Goal: Task Accomplishment & Management: Use online tool/utility

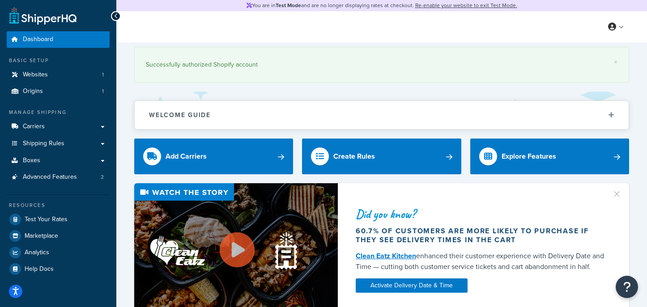
drag, startPoint x: 265, startPoint y: 82, endPoint x: 265, endPoint y: 100, distance: 17.9
click at [60, 123] on link "Carriers" at bounding box center [58, 126] width 103 height 17
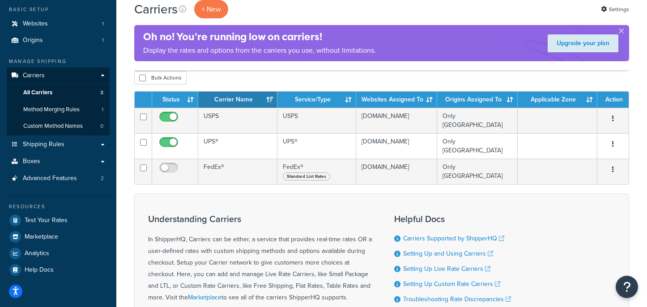
scroll to position [52, 0]
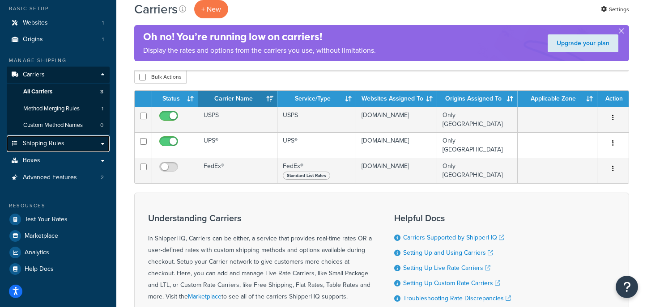
click at [59, 144] on span "Shipping Rules" at bounding box center [44, 144] width 42 height 8
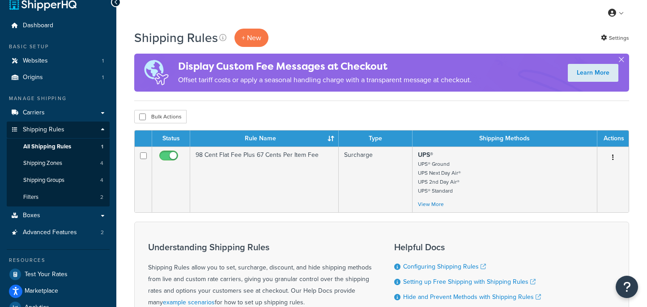
scroll to position [15, 0]
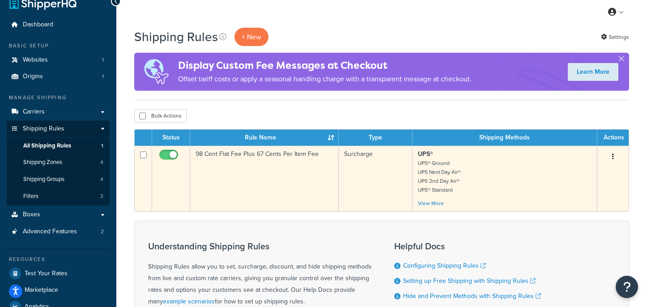
click at [246, 196] on td "98 Cent Flat Fee Plus 67 Cents Per Item Fee" at bounding box center [264, 179] width 148 height 66
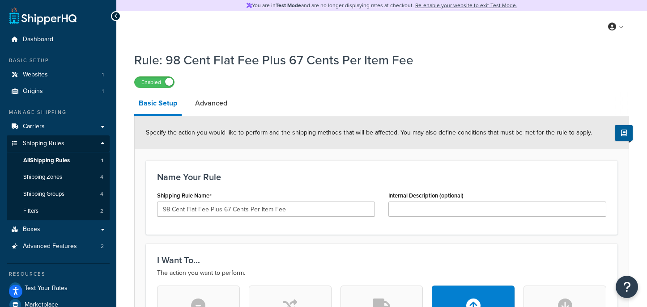
click at [116, 12] on div at bounding box center [116, 16] width 10 height 10
click at [116, 15] on icon at bounding box center [116, 16] width 4 height 6
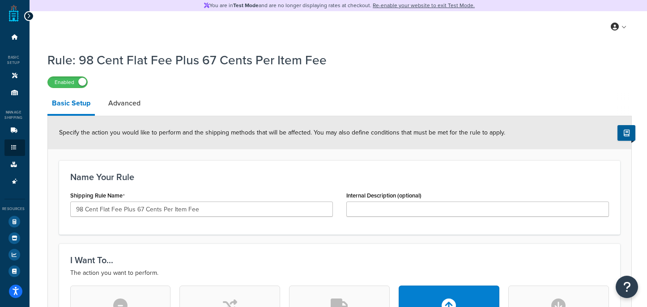
click at [27, 15] on icon at bounding box center [29, 16] width 4 height 6
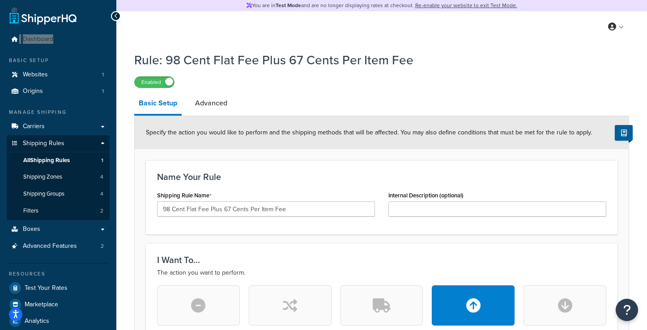
drag, startPoint x: 41, startPoint y: 39, endPoint x: 414, endPoint y: 1, distance: 375.7
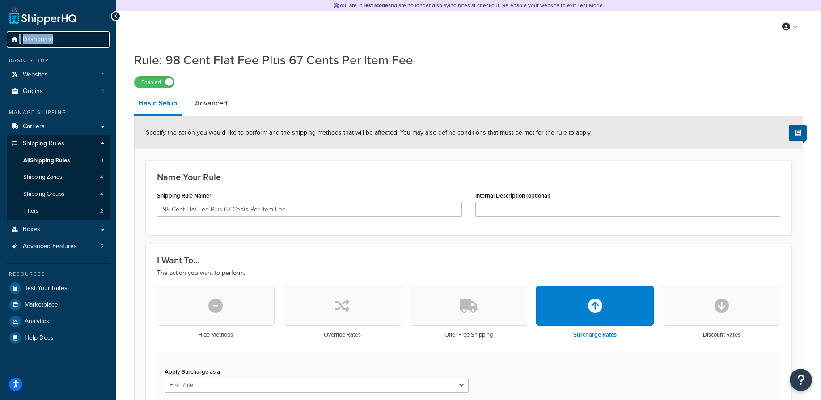
click at [36, 37] on span "Dashboard" at bounding box center [38, 40] width 30 height 8
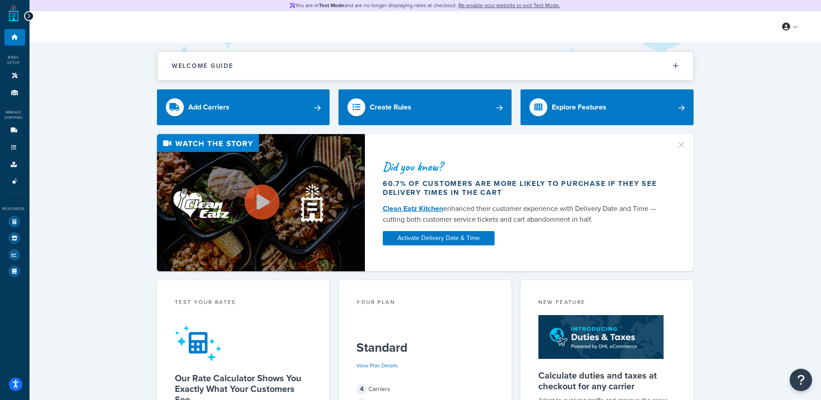
click at [77, 77] on div "Welcome Guide Recommendations ShipperHQ: An Overview Carrier Setup Shipping Rul…" at bounding box center [425, 376] width 791 height 668
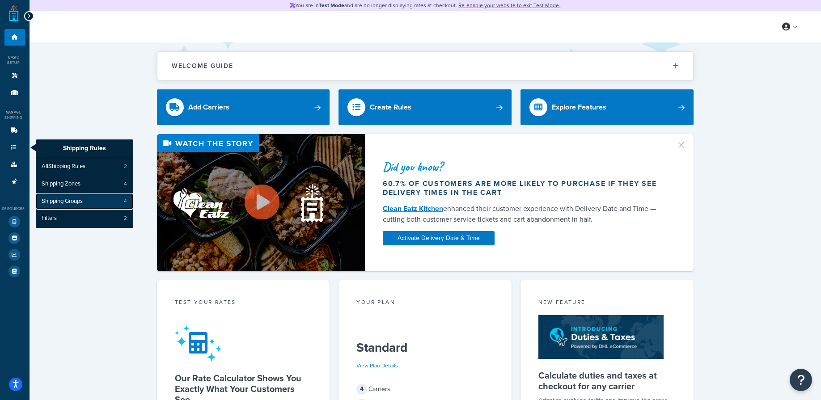
click at [80, 200] on span "Shipping Groups" at bounding box center [62, 202] width 41 height 8
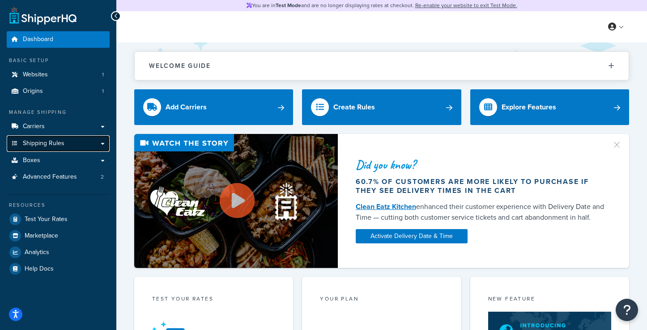
click at [42, 145] on span "Shipping Rules" at bounding box center [44, 144] width 42 height 8
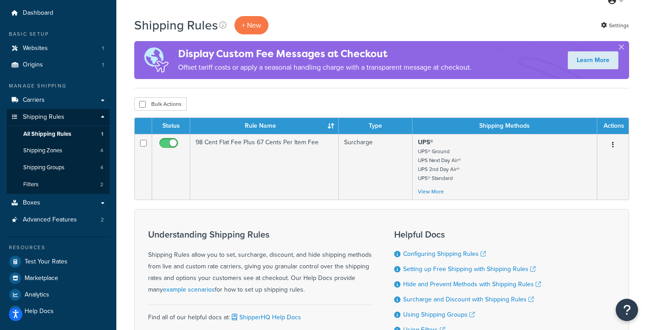
scroll to position [25, 0]
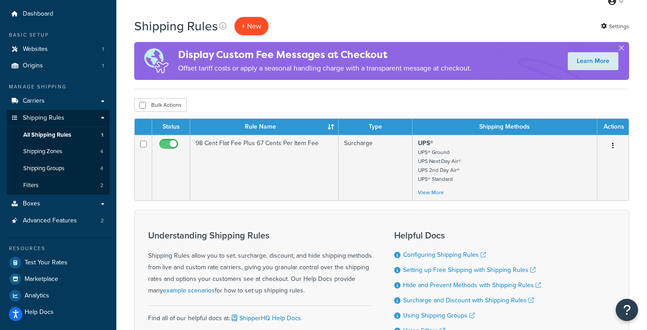
click at [255, 25] on p "+ New" at bounding box center [251, 26] width 34 height 18
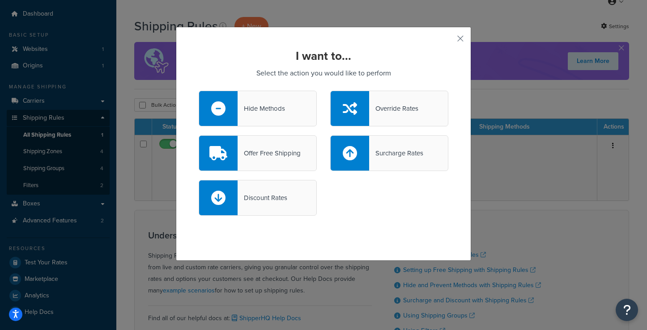
click at [413, 156] on div "Surcharge Rates" at bounding box center [396, 153] width 54 height 13
click at [0, 0] on input "Surcharge Rates" at bounding box center [0, 0] width 0 height 0
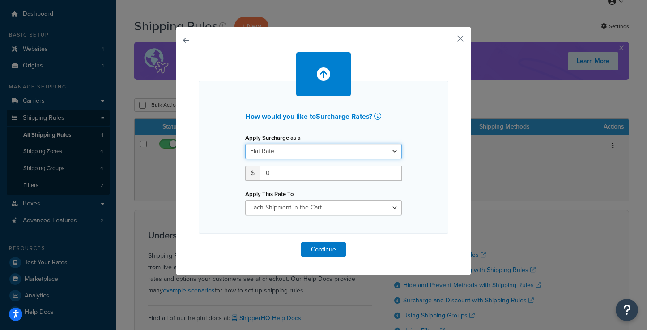
click at [316, 152] on select "Flat Rate Percentage Flat Rate & Percentage" at bounding box center [323, 151] width 156 height 15
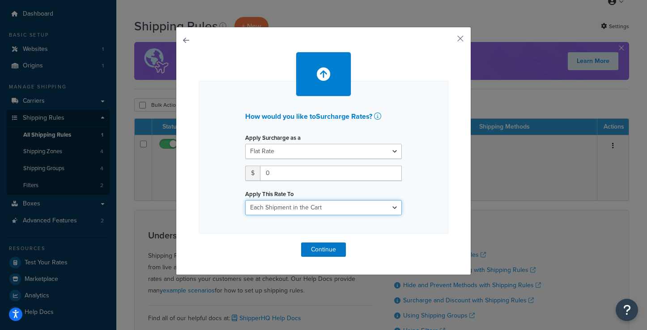
click at [326, 209] on select "Each Shipment in the Cart Each Shipping Group in the Cart Each Item within a Sh…" at bounding box center [323, 207] width 156 height 15
click at [283, 176] on input "0" at bounding box center [331, 173] width 142 height 15
type input "2.00"
click at [442, 196] on div "How would you like to Surcharge Rates ? Apply Surcharge as a Flat Rate Percenta…" at bounding box center [323, 157] width 249 height 153
click at [365, 205] on select "Each Shipment in the Cart Each Shipping Group in the Cart Each Item within a Sh…" at bounding box center [323, 207] width 156 height 15
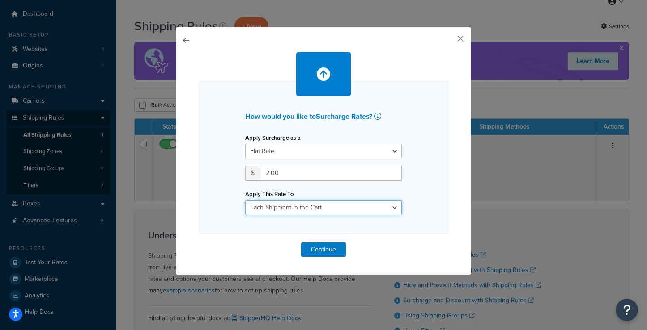
select select "ITEM"
click at [245, 200] on select "Each Shipment in the Cart Each Shipping Group in the Cart Each Item within a Sh…" at bounding box center [323, 207] width 156 height 15
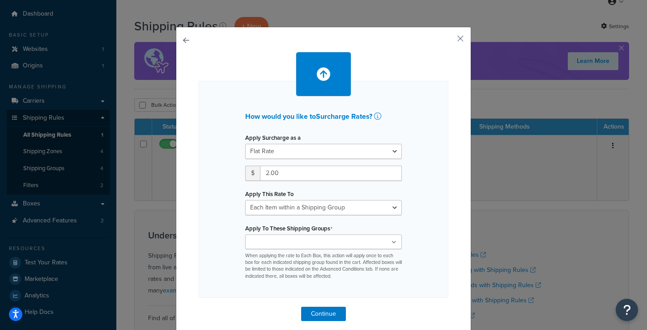
click at [334, 243] on ul at bounding box center [323, 242] width 156 height 15
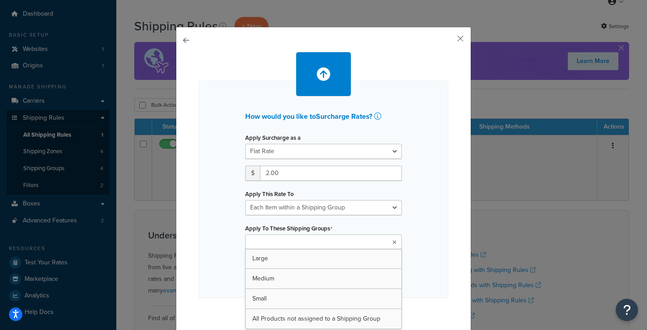
scroll to position [9, 0]
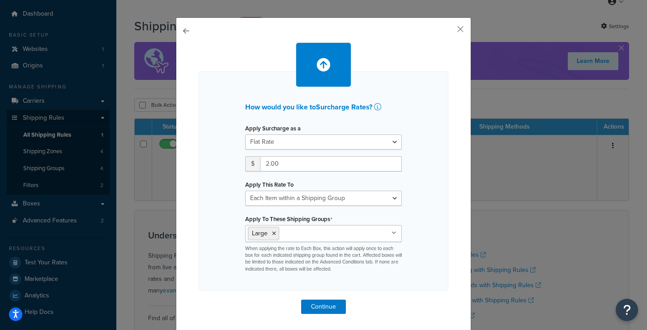
click at [440, 213] on div "How would you like to Surcharge Rates ? Apply Surcharge as a Flat Rate Percenta…" at bounding box center [323, 182] width 249 height 220
click at [330, 305] on button "Continue" at bounding box center [323, 307] width 45 height 14
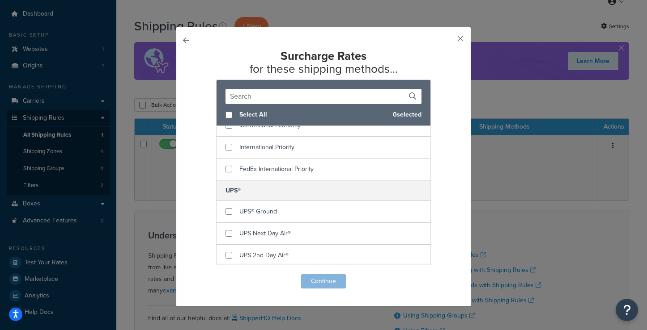
scroll to position [0, 0]
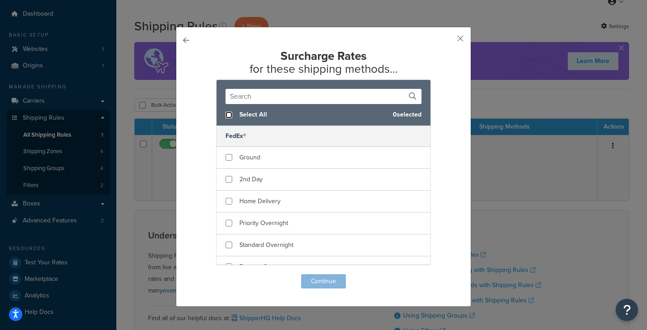
click at [227, 114] on input "checkbox" at bounding box center [228, 115] width 7 height 7
checkbox input "true"
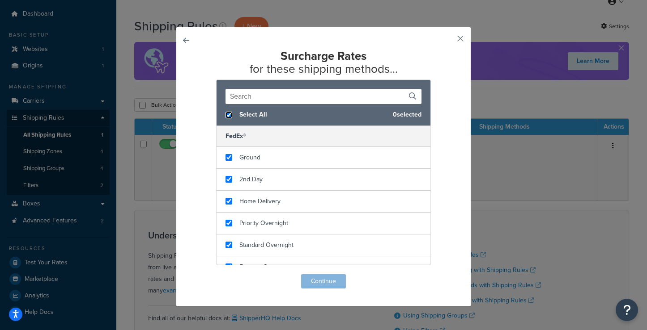
checkbox input "true"
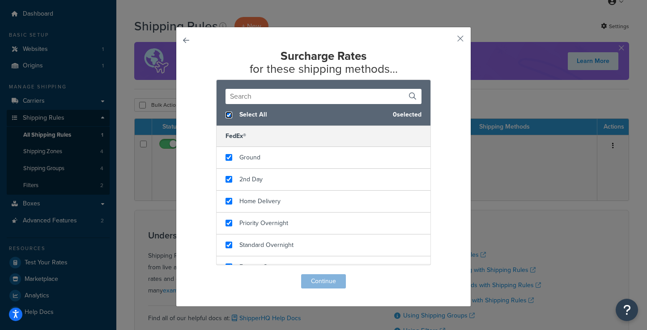
checkbox input "true"
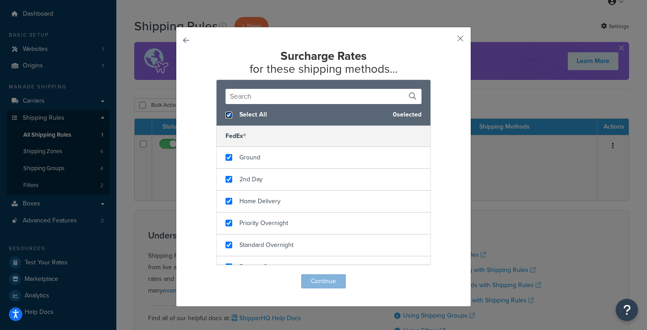
checkbox input "true"
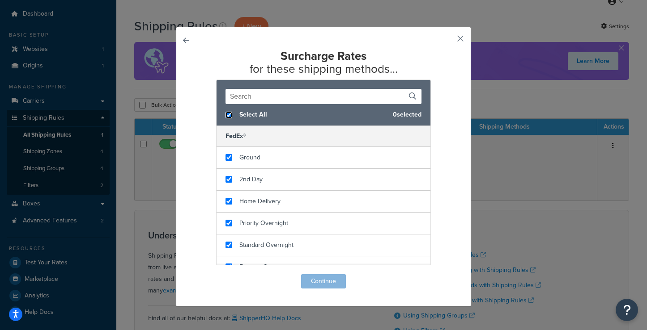
checkbox input "true"
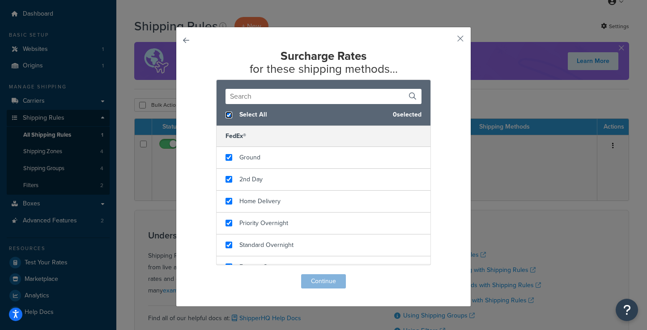
checkbox input "true"
click at [327, 280] on button "Continue" at bounding box center [323, 282] width 45 height 14
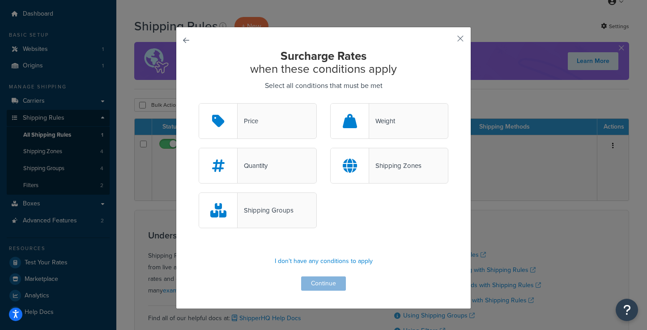
click at [287, 212] on div "Shipping Groups" at bounding box center [265, 210] width 56 height 13
click at [0, 0] on input "Shipping Groups" at bounding box center [0, 0] width 0 height 0
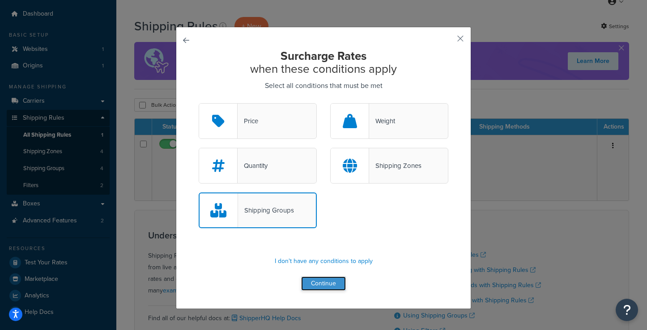
click at [339, 286] on button "Continue" at bounding box center [323, 284] width 45 height 14
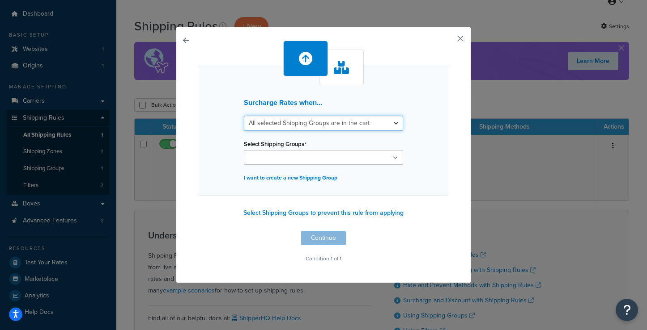
click at [357, 125] on select "All selected Shipping Groups are in the cart Any selected Shipping Groups are i…" at bounding box center [323, 123] width 159 height 15
click at [364, 120] on select "All selected Shipping Groups are in the cart Any selected Shipping Groups are i…" at bounding box center [323, 123] width 159 height 15
select select "any"
click at [244, 116] on select "All selected Shipping Groups are in the cart Any selected Shipping Groups are i…" at bounding box center [323, 123] width 159 height 15
click at [350, 159] on ul at bounding box center [323, 157] width 159 height 15
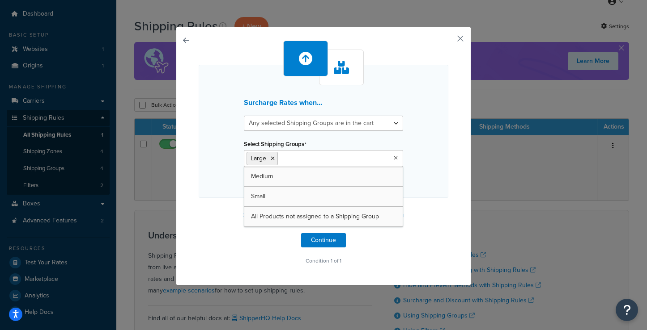
click at [375, 249] on div "Surcharge Rates when... All selected Shipping Groups are in the cart Any select…" at bounding box center [323, 154] width 249 height 227
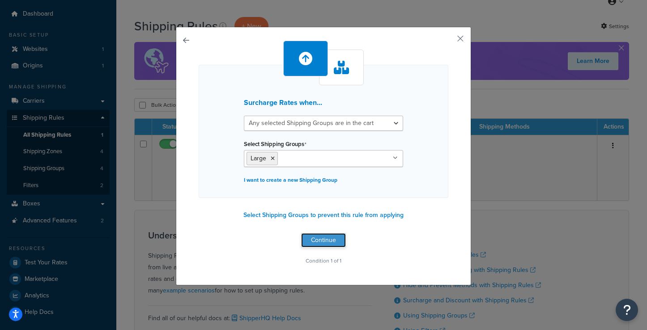
click at [325, 241] on button "Continue" at bounding box center [323, 240] width 45 height 14
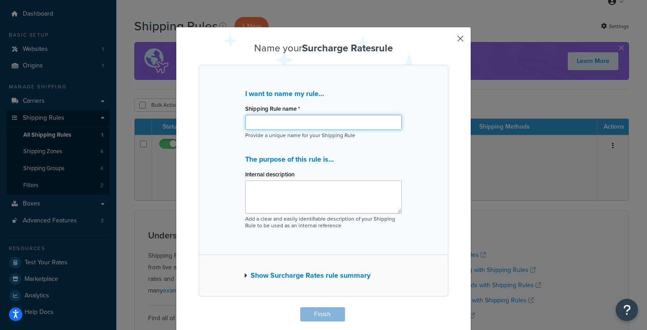
click at [315, 127] on input "Shipping Rule name *" at bounding box center [323, 122] width 156 height 15
type input "Large Item"
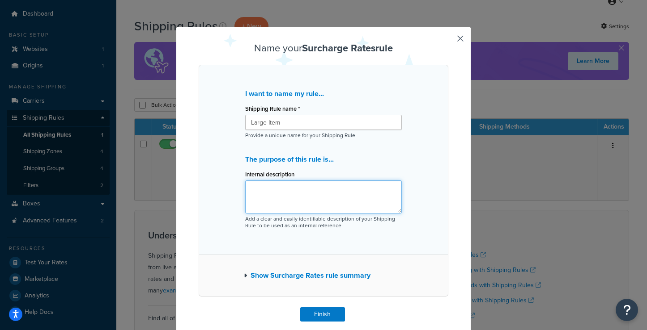
click at [313, 192] on textarea "Internal description" at bounding box center [323, 197] width 156 height 33
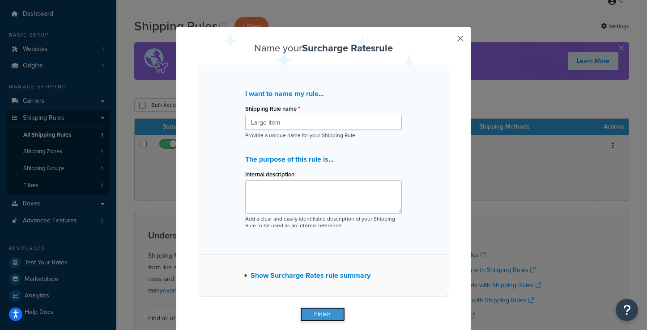
click at [314, 312] on button "Finish" at bounding box center [322, 315] width 45 height 14
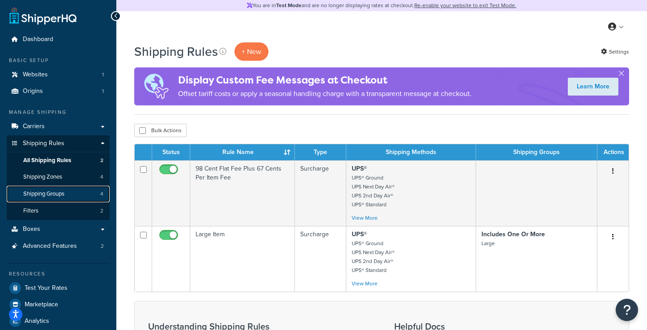
click at [66, 195] on link "Shipping Groups 4" at bounding box center [58, 194] width 103 height 17
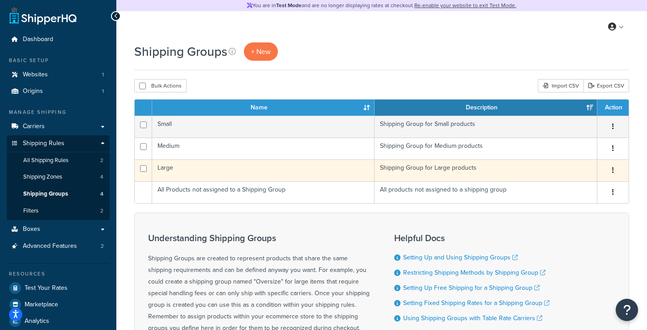
click at [302, 172] on td "Large" at bounding box center [263, 171] width 222 height 22
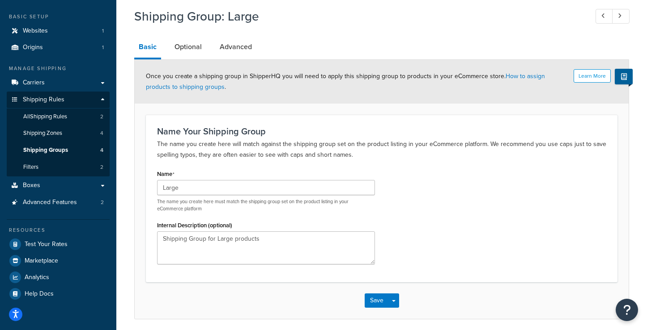
scroll to position [36, 0]
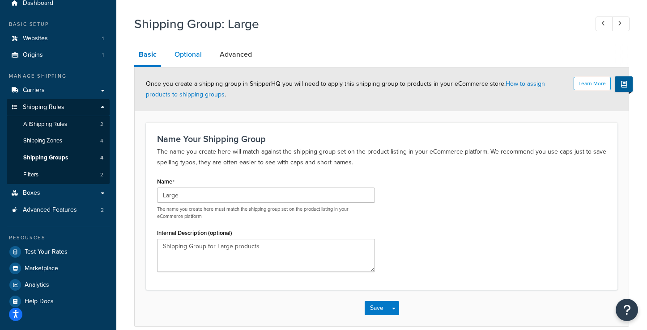
click at [188, 55] on link "Optional" at bounding box center [188, 54] width 36 height 21
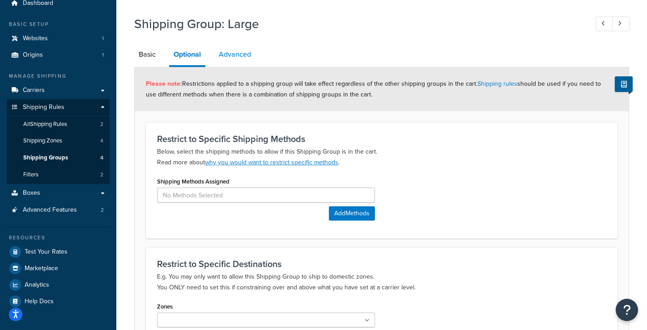
click at [237, 55] on link "Advanced" at bounding box center [234, 54] width 41 height 21
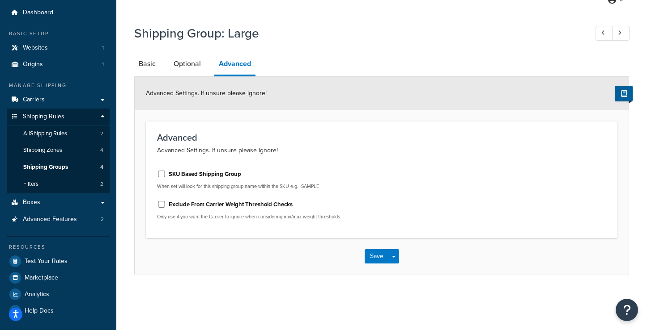
scroll to position [27, 0]
click at [161, 174] on input "SKU Based Shipping Group" at bounding box center [161, 174] width 9 height 7
checkbox input "false"
click at [148, 59] on link "Basic" at bounding box center [147, 63] width 26 height 21
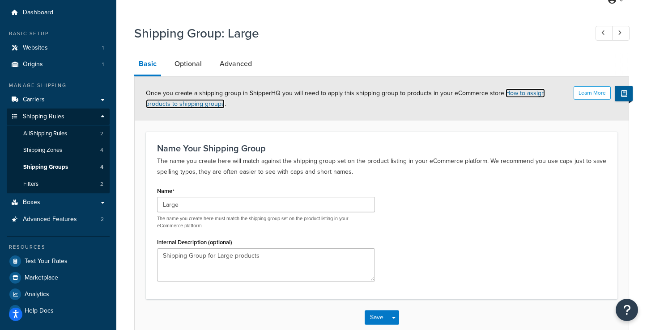
click at [198, 106] on link "How to assign products to shipping groups" at bounding box center [345, 99] width 399 height 20
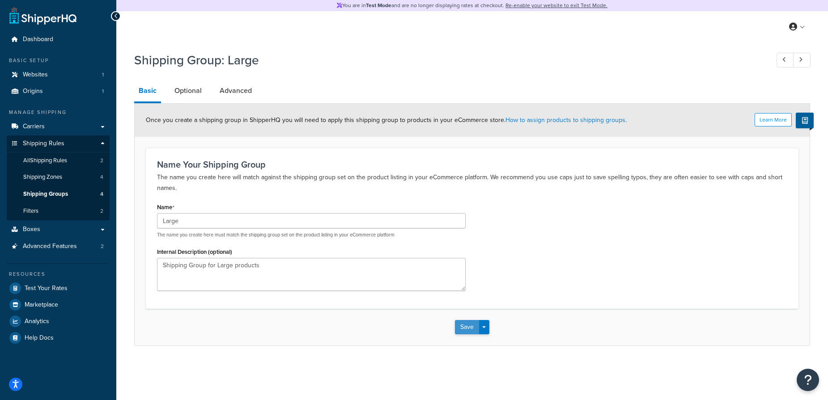
click at [466, 329] on button "Save" at bounding box center [467, 327] width 24 height 14
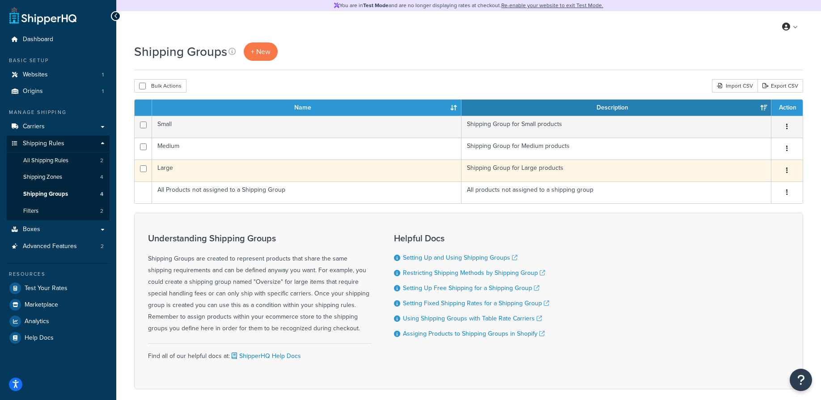
click at [161, 169] on td "Large" at bounding box center [306, 171] width 309 height 22
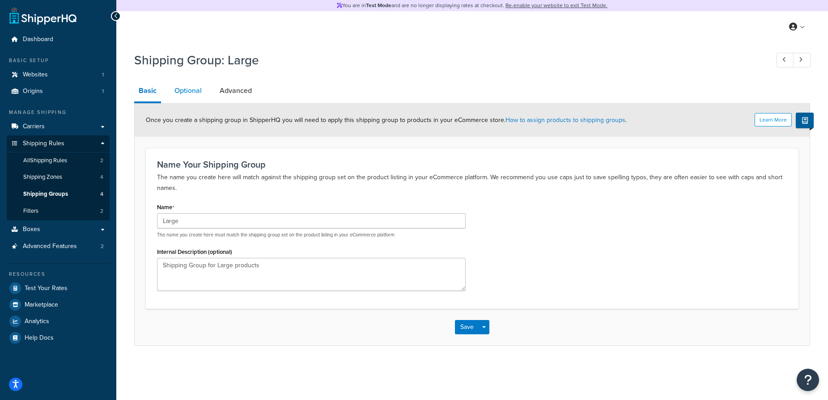
click at [183, 94] on link "Optional" at bounding box center [188, 90] width 36 height 21
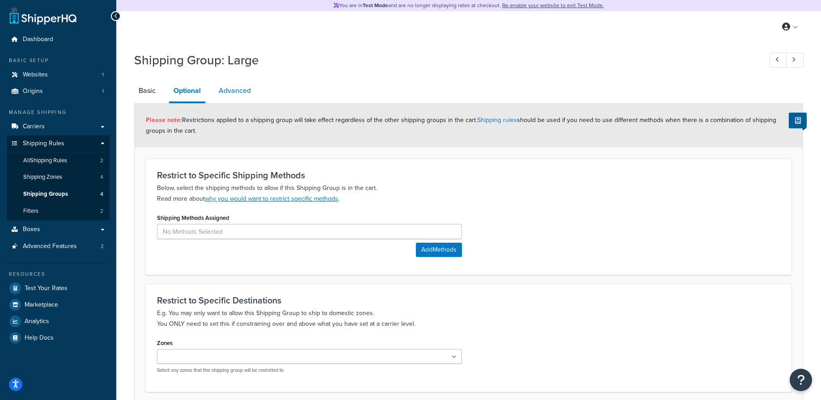
click at [240, 92] on link "Advanced" at bounding box center [234, 90] width 41 height 21
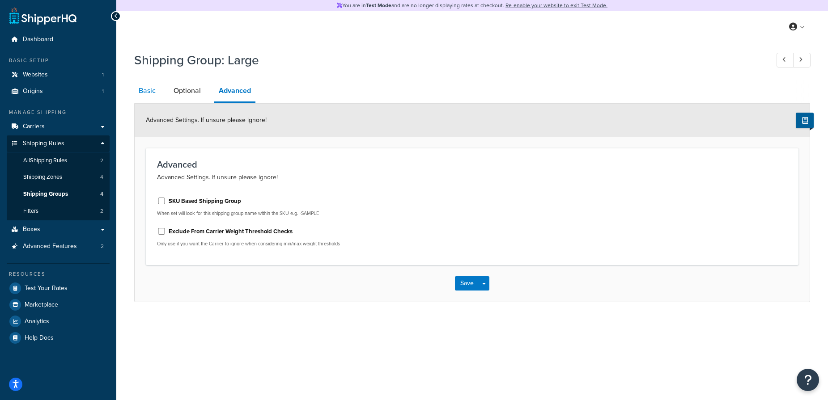
click at [148, 89] on link "Basic" at bounding box center [147, 90] width 26 height 21
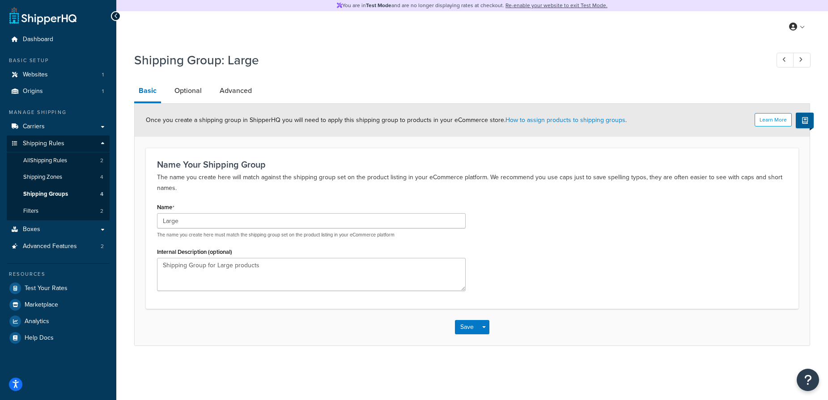
click at [116, 16] on icon at bounding box center [116, 16] width 4 height 6
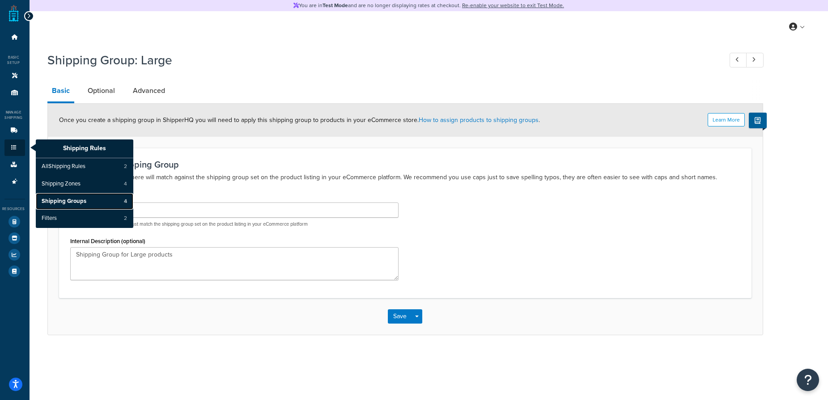
click at [63, 200] on span "Shipping Groups" at bounding box center [64, 202] width 45 height 8
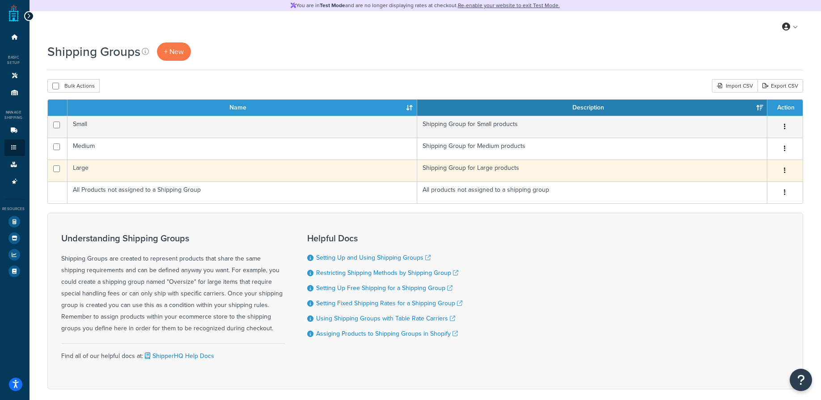
click at [787, 177] on button "button" at bounding box center [784, 171] width 13 height 14
click at [524, 167] on td "Shipping Group for Large products" at bounding box center [592, 171] width 350 height 22
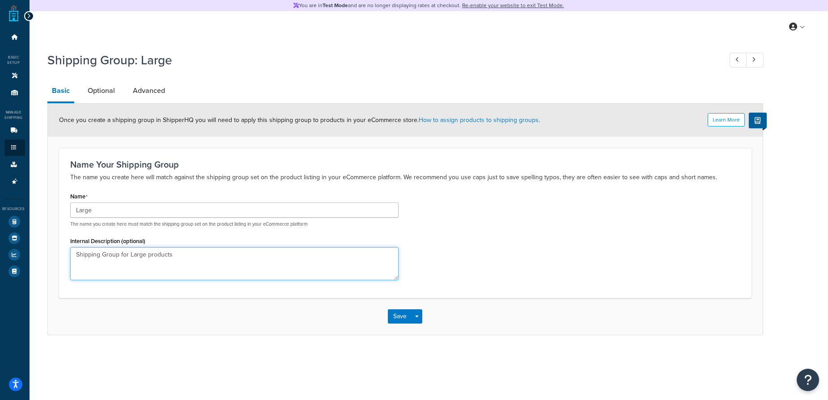
click at [183, 252] on textarea "Shipping Group for Large products" at bounding box center [234, 263] width 328 height 33
click at [90, 87] on link "Optional" at bounding box center [101, 90] width 36 height 21
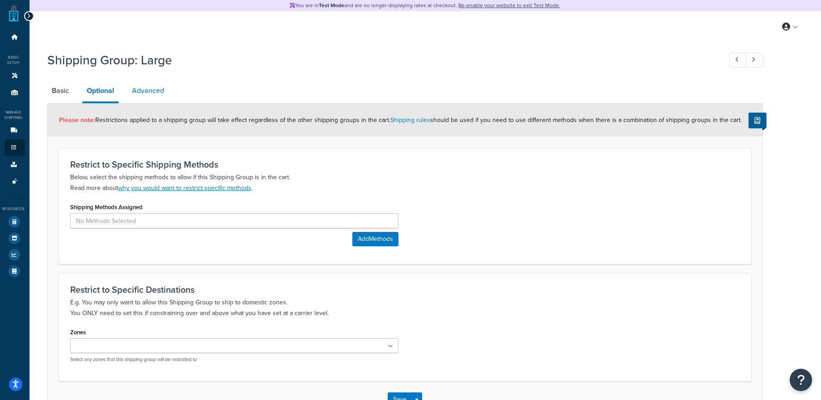
click at [150, 88] on link "Advanced" at bounding box center [147, 90] width 41 height 21
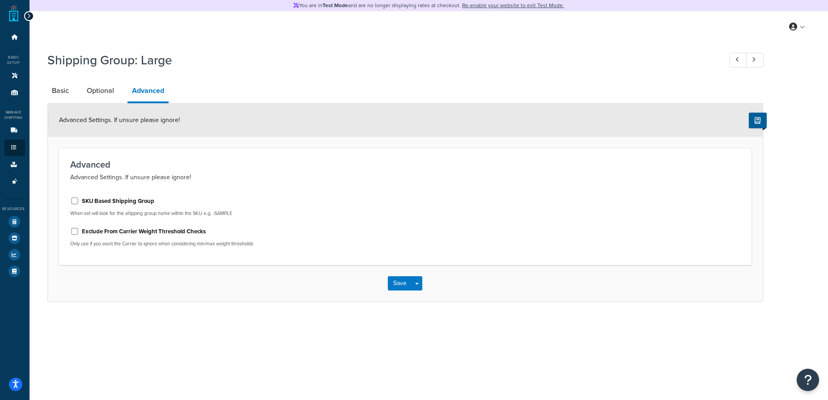
click at [30, 15] on div at bounding box center [29, 16] width 10 height 10
drag, startPoint x: 30, startPoint y: 15, endPoint x: 62, endPoint y: 14, distance: 32.2
click at [62, 14] on div "Dashboard Basic Setup Websites 1 Origins 1 Manage Shipping Carriers Carriers Al…" at bounding box center [414, 200] width 828 height 400
click at [29, 13] on icon at bounding box center [29, 16] width 4 height 6
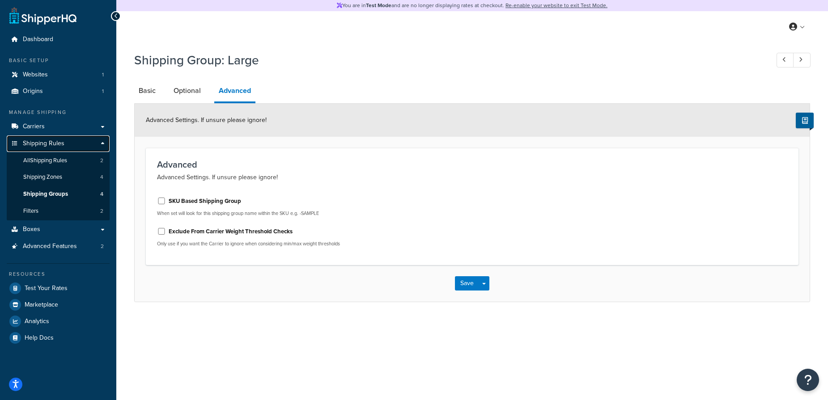
click at [53, 147] on span "Shipping Rules" at bounding box center [44, 144] width 42 height 8
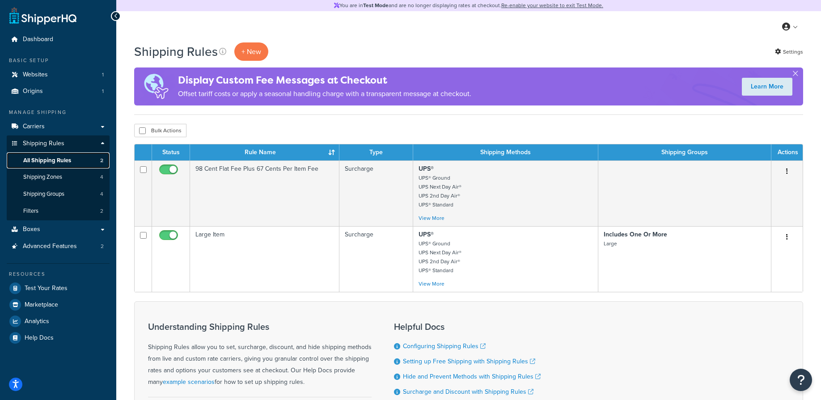
click at [56, 161] on span "All Shipping Rules" at bounding box center [47, 161] width 48 height 8
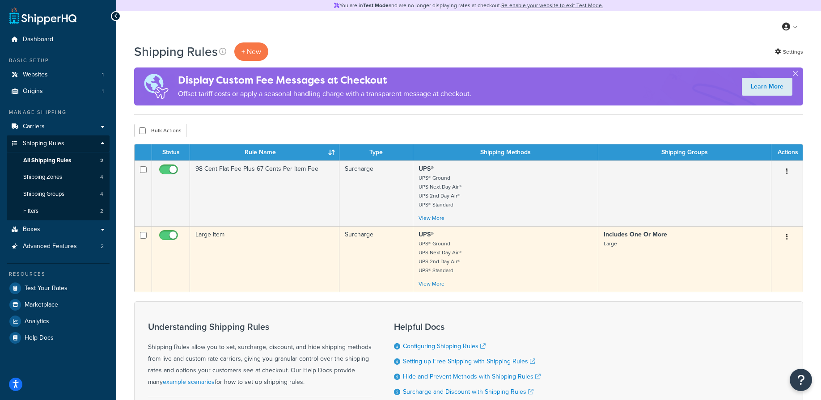
click at [239, 233] on td "Large Item" at bounding box center [264, 259] width 149 height 66
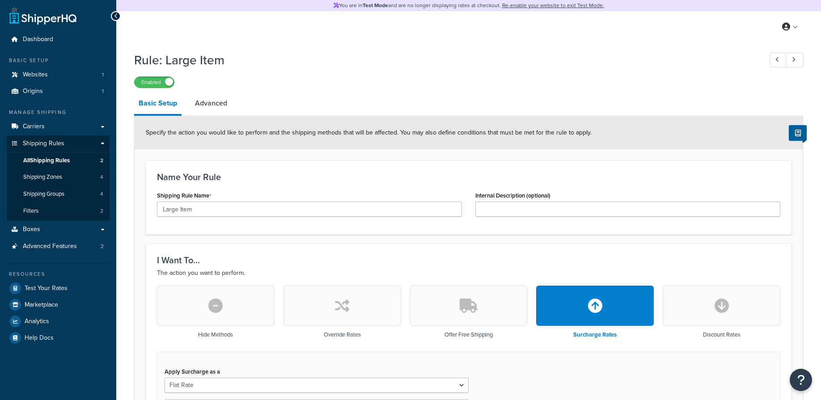
select select "ITEM"
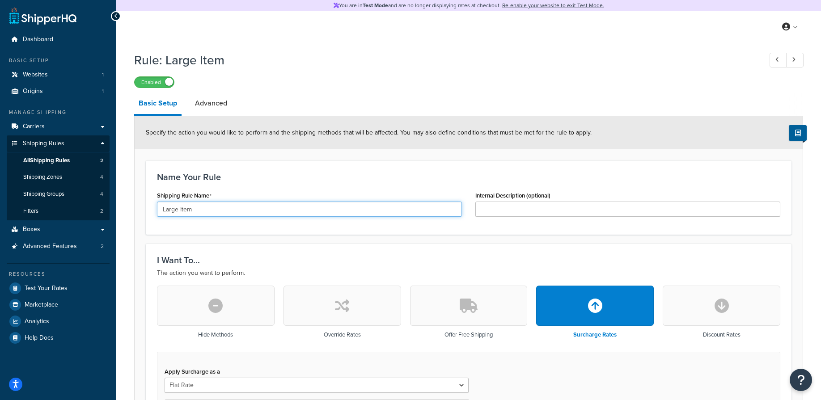
click at [211, 214] on input "Large Item" at bounding box center [309, 209] width 305 height 15
type input "Large Item Add $2.00"
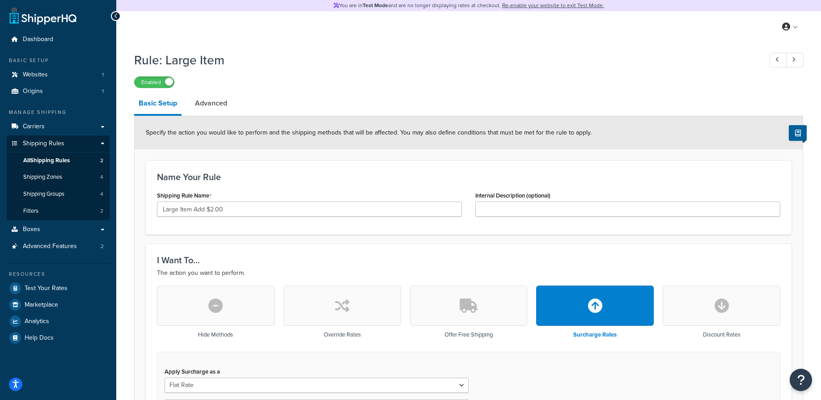
click at [338, 245] on div "I Want To... The action you want to perform. Hide Methods Override Rates Offer …" at bounding box center [469, 389] width 646 height 290
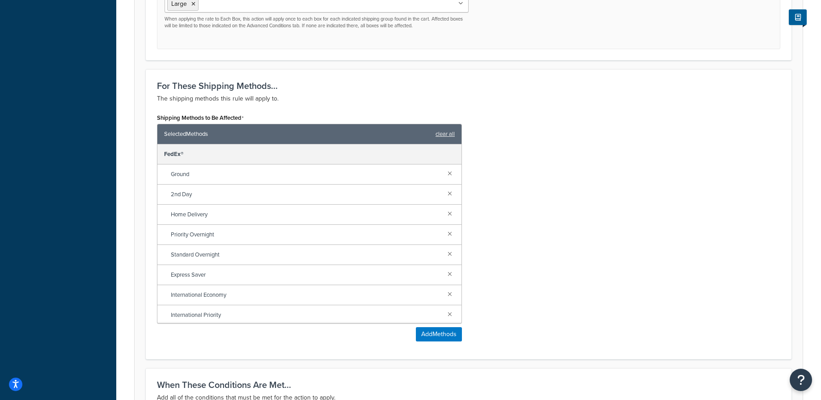
scroll to position [655, 0]
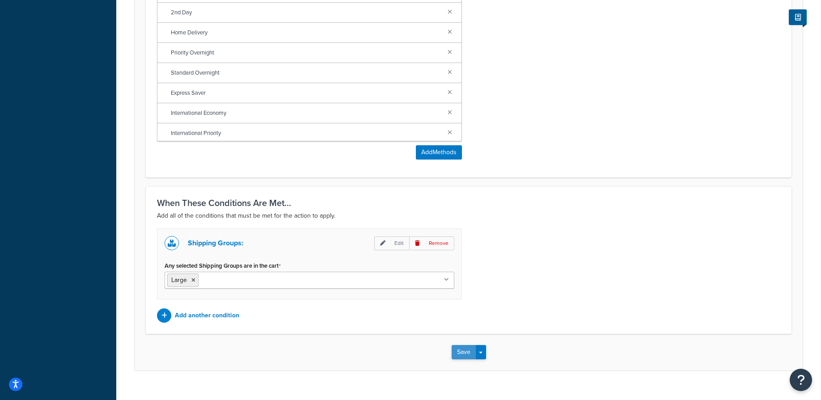
click at [461, 351] on button "Save" at bounding box center [464, 352] width 24 height 14
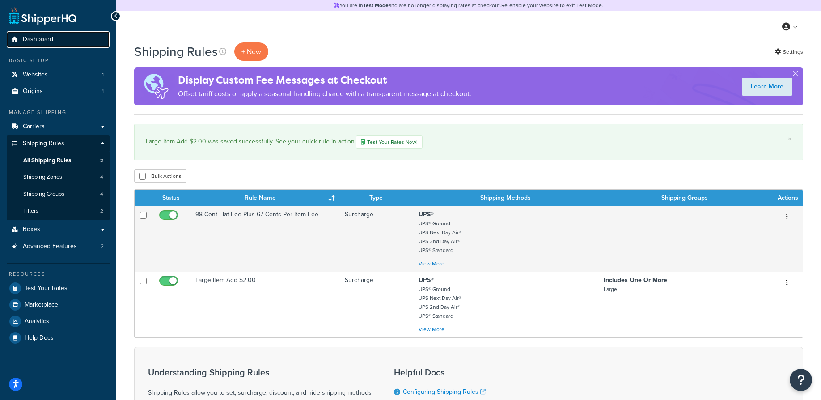
click at [36, 38] on span "Dashboard" at bounding box center [38, 40] width 30 height 8
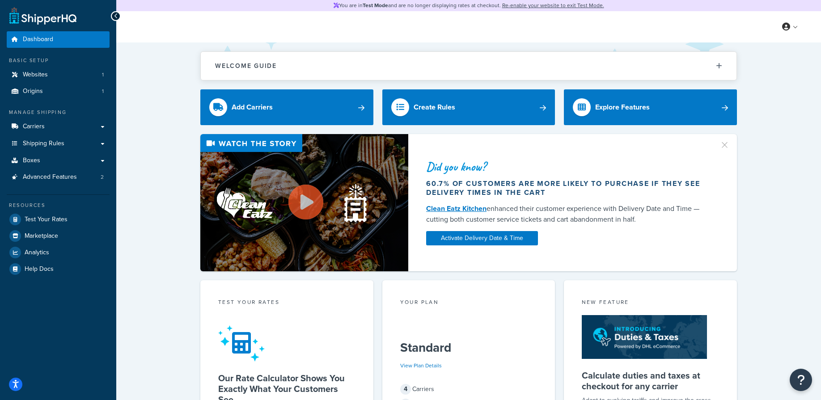
click at [165, 125] on div "Welcome Guide Recommendations ShipperHQ: An Overview Carrier Setup Shipping Rul…" at bounding box center [468, 376] width 705 height 668
click at [49, 147] on span "Shipping Rules" at bounding box center [44, 144] width 42 height 8
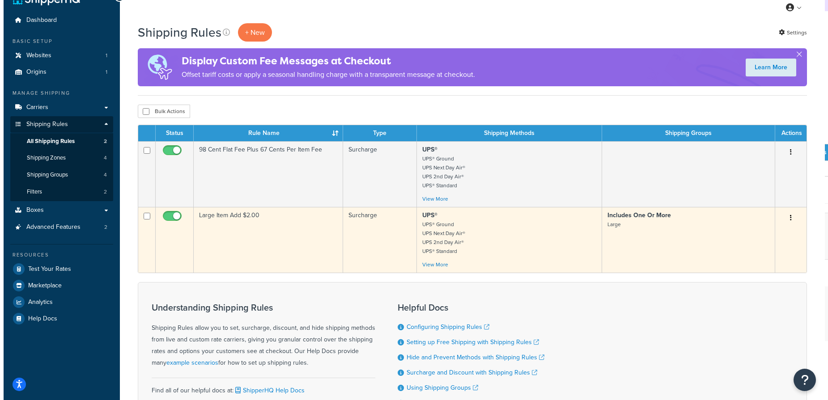
scroll to position [20, 0]
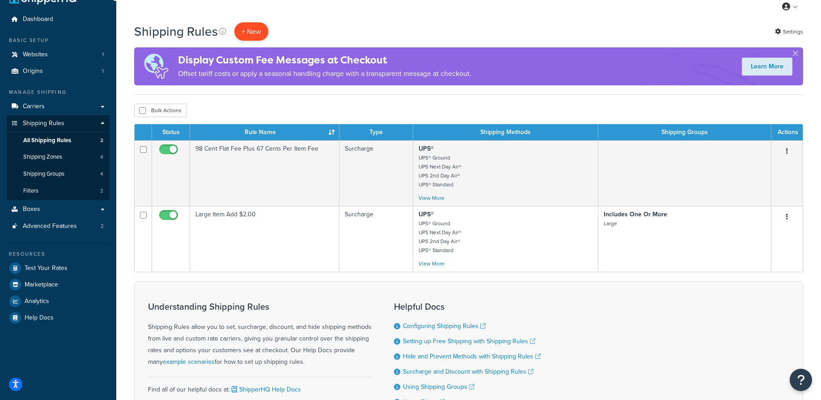
click at [266, 27] on p "+ New" at bounding box center [251, 31] width 34 height 18
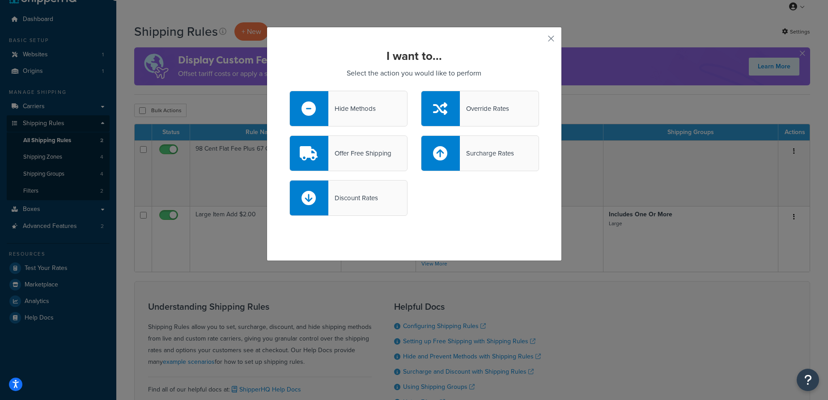
click at [499, 156] on div "Surcharge Rates" at bounding box center [487, 153] width 54 height 13
click at [0, 0] on input "Surcharge Rates" at bounding box center [0, 0] width 0 height 0
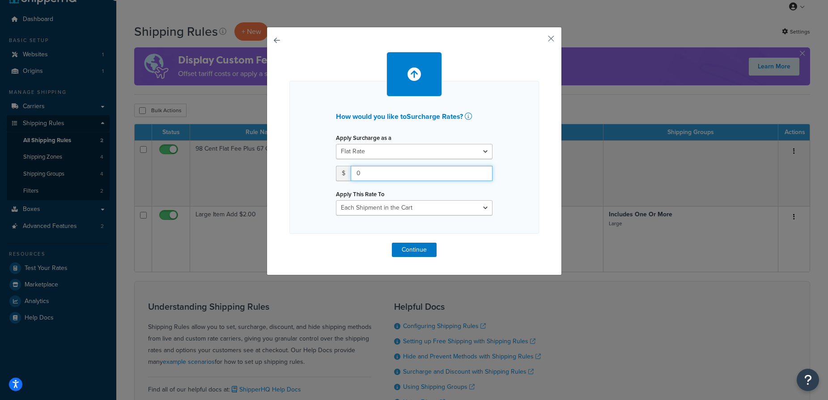
click at [402, 168] on input "0" at bounding box center [422, 173] width 142 height 15
drag, startPoint x: 408, startPoint y: 171, endPoint x: 297, endPoint y: 169, distance: 110.5
click at [297, 169] on div "How would you like to Surcharge Rates ? Apply Surcharge as a Flat Rate Percenta…" at bounding box center [413, 157] width 249 height 153
click at [353, 173] on input ".35" at bounding box center [422, 173] width 142 height 15
type input "0.35"
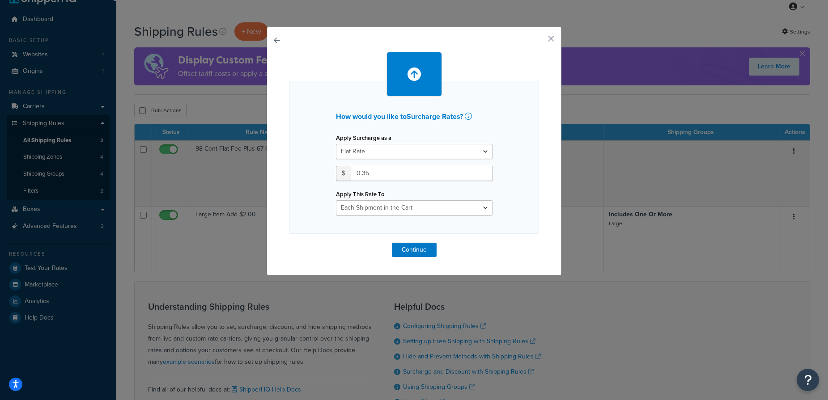
click at [519, 195] on div "How would you like to Surcharge Rates ? Apply Surcharge as a Flat Rate Percenta…" at bounding box center [413, 157] width 249 height 153
click at [422, 212] on select "Each Shipment in the Cart Each Shipping Group in the Cart Each Item within a Sh…" at bounding box center [414, 207] width 156 height 15
click at [413, 249] on button "Continue" at bounding box center [414, 250] width 45 height 14
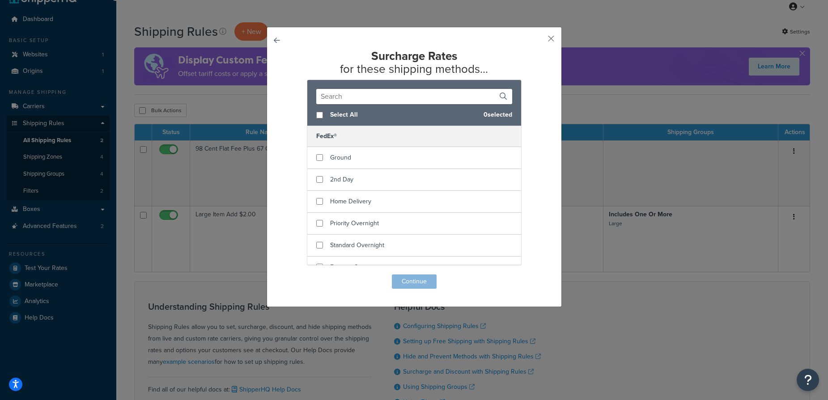
click at [335, 114] on span "Select All" at bounding box center [403, 115] width 146 height 13
checkbox input "true"
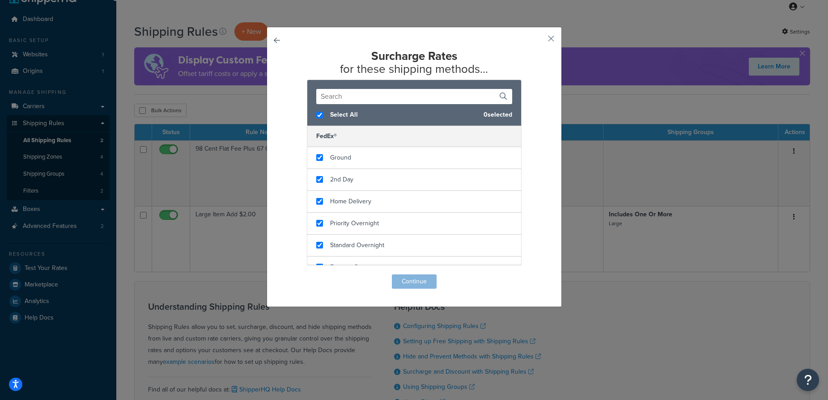
checkbox input "true"
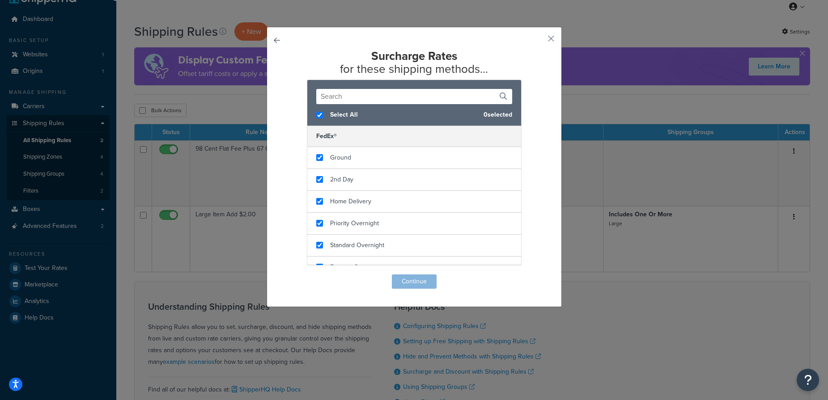
checkbox input "true"
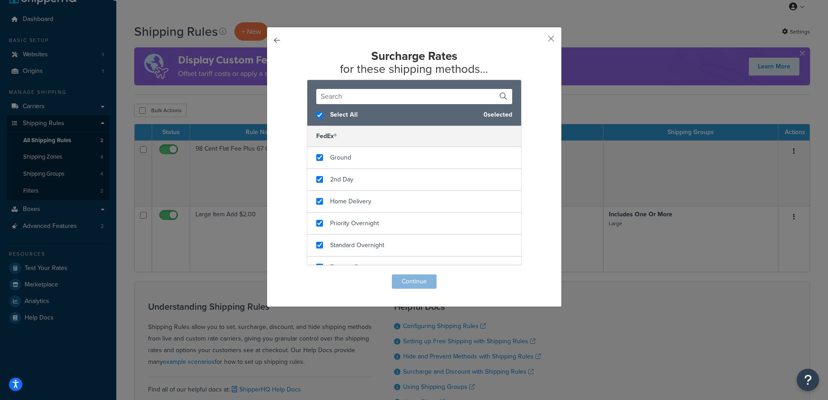
checkbox input "true"
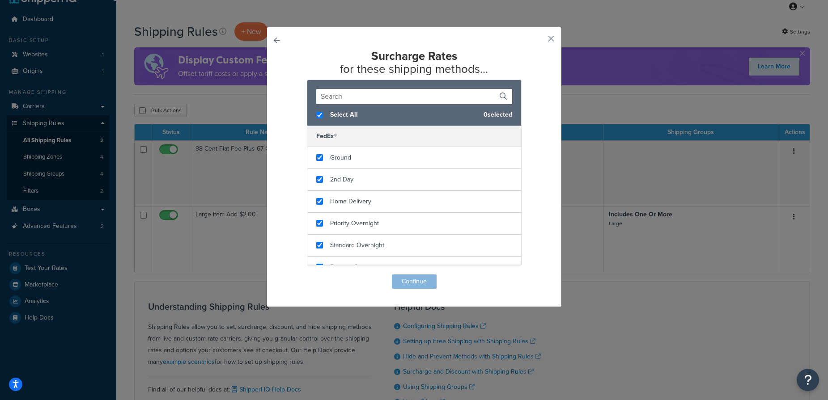
checkbox input "true"
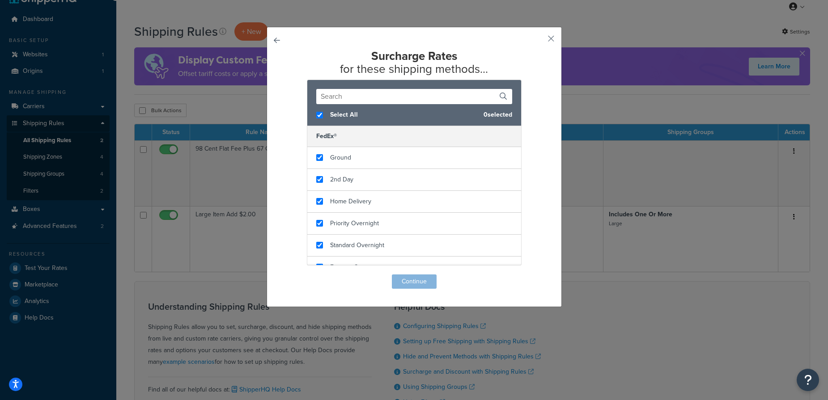
checkbox input "true"
click at [414, 284] on button "Continue" at bounding box center [414, 282] width 45 height 14
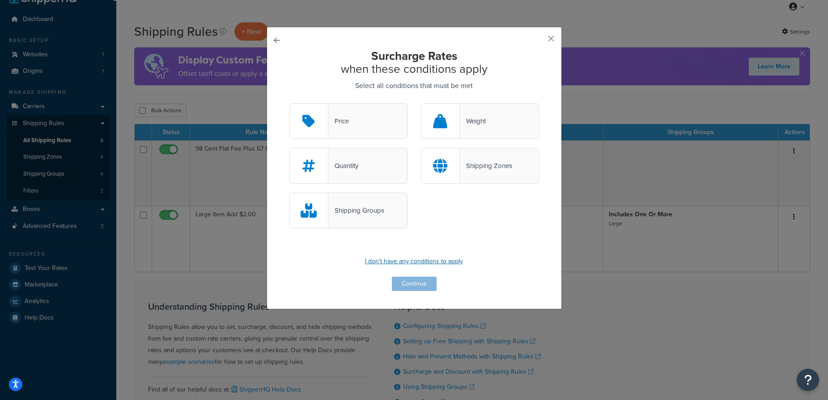
click at [401, 258] on p "I don't have any conditions to apply" at bounding box center [413, 261] width 249 height 13
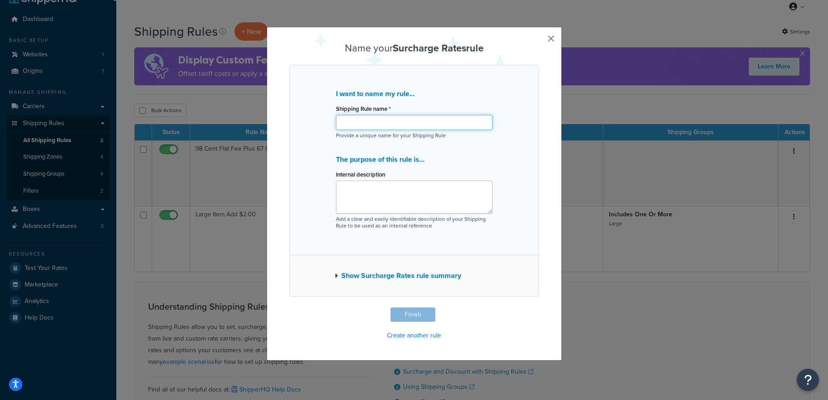
click at [394, 119] on input "Shipping Rule name *" at bounding box center [414, 122] width 156 height 15
type input "Drop In and Receiving Fee"
click at [393, 189] on textarea "Internal description" at bounding box center [414, 197] width 156 height 33
type textarea "$.20 sticker drop in and $.15 receiving fee"
click at [405, 315] on button "Finish" at bounding box center [412, 315] width 45 height 14
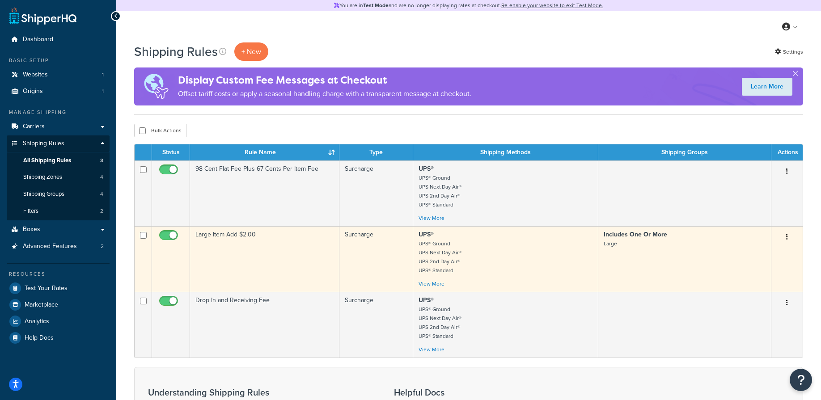
click at [218, 242] on td "Large Item Add $2.00" at bounding box center [264, 259] width 149 height 66
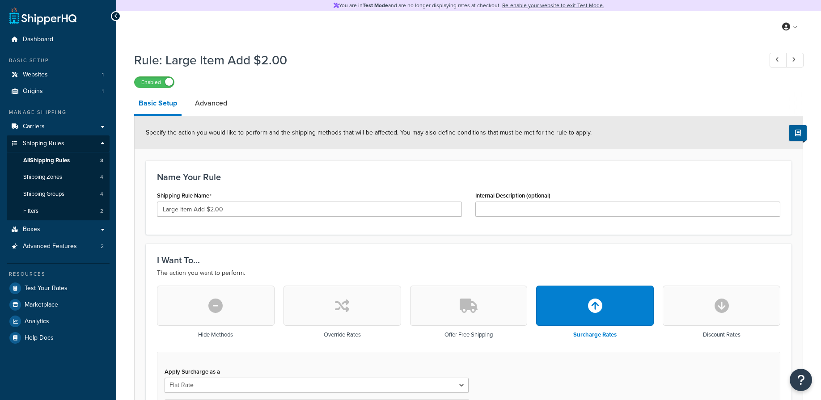
select select "ITEM"
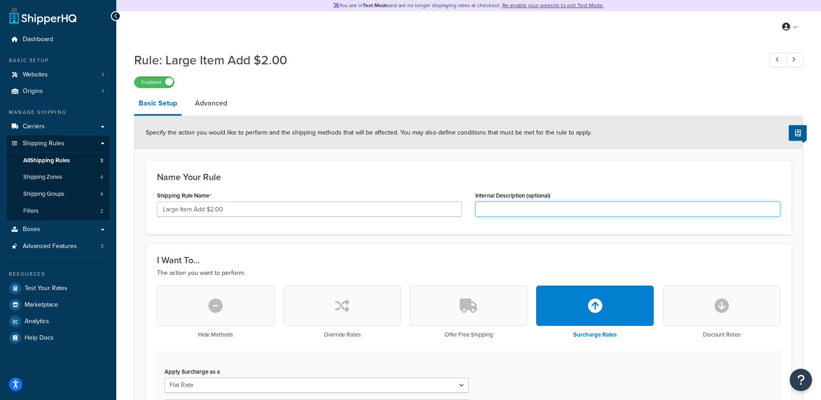
click at [528, 212] on input "Internal Description (optional)" at bounding box center [627, 209] width 305 height 15
type input "Additional cost of packaging for large items"
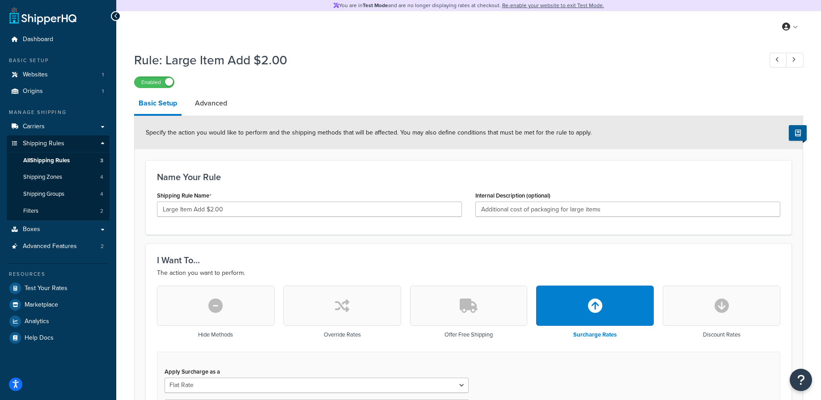
click at [474, 177] on h3 "Name Your Rule" at bounding box center [468, 177] width 623 height 10
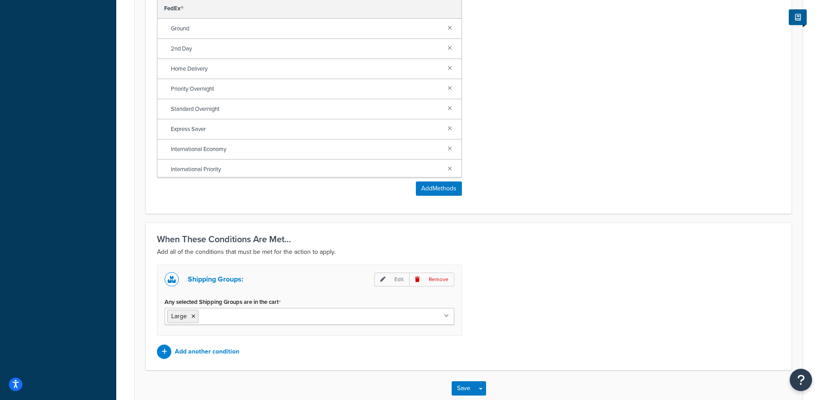
scroll to position [671, 0]
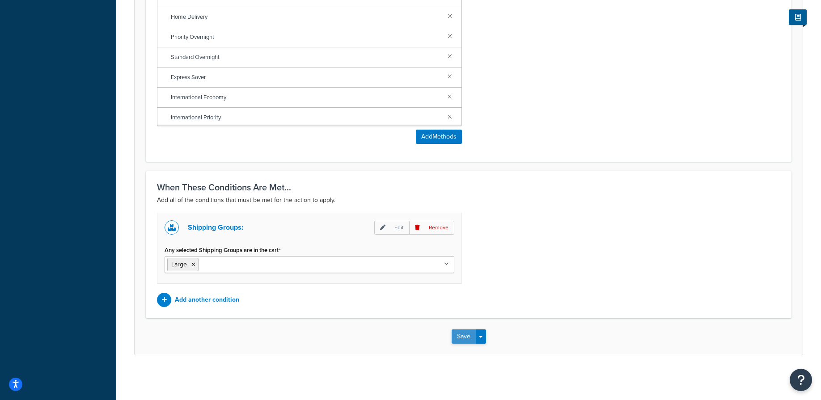
click at [462, 340] on button "Save" at bounding box center [464, 337] width 24 height 14
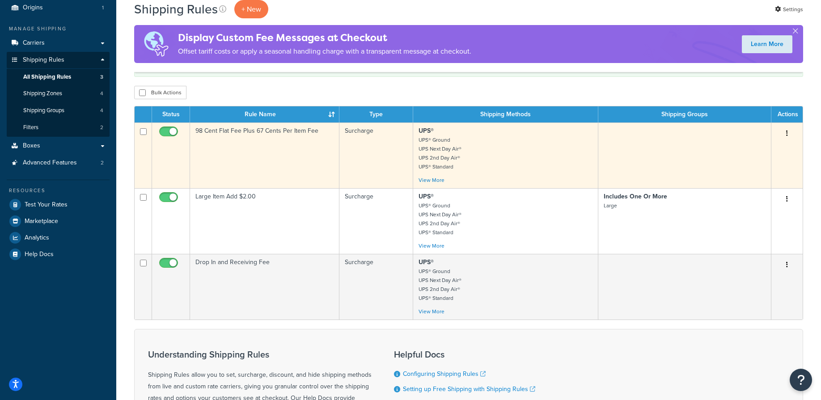
scroll to position [96, 0]
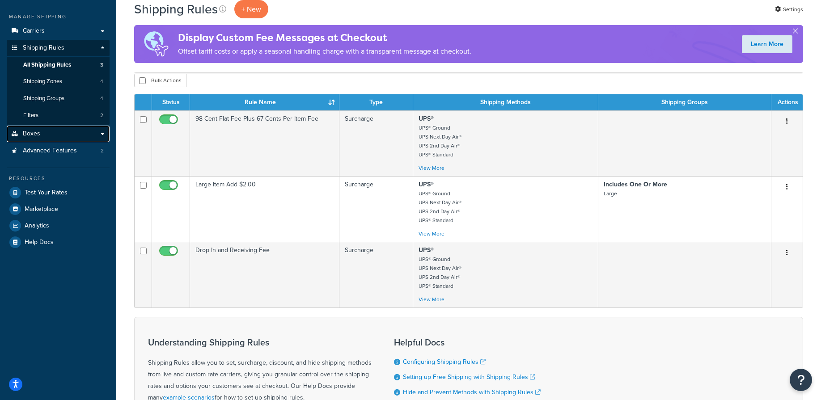
click at [46, 134] on link "Boxes" at bounding box center [58, 134] width 103 height 17
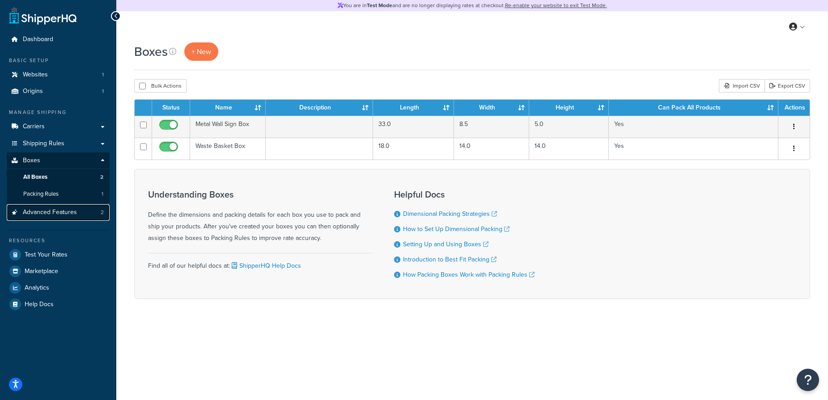
click at [43, 213] on span "Advanced Features" at bounding box center [50, 213] width 54 height 8
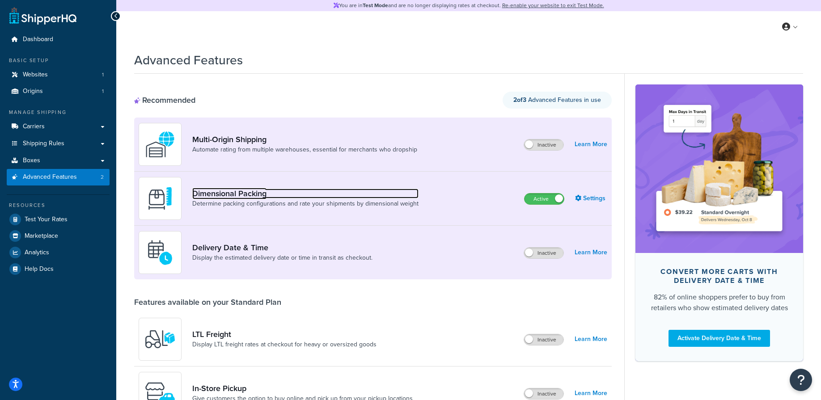
click at [237, 191] on link "Dimensional Packing" at bounding box center [305, 194] width 226 height 10
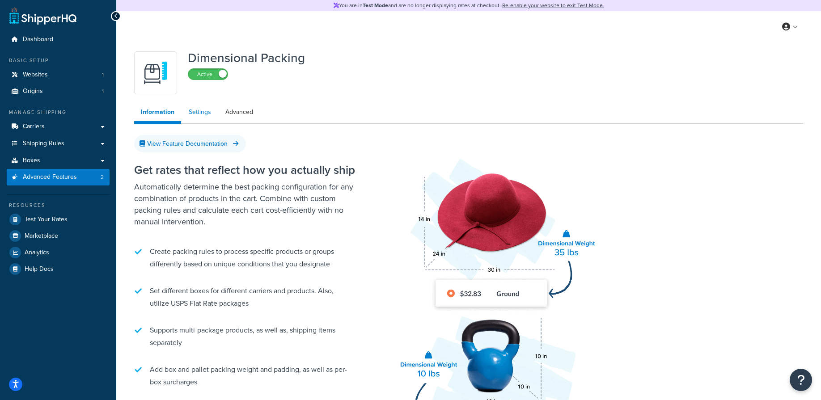
click at [203, 114] on link "Settings" at bounding box center [200, 112] width 36 height 18
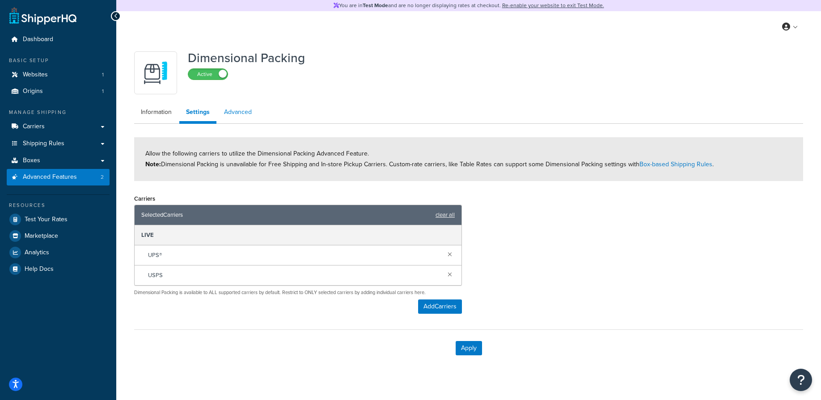
click at [241, 113] on link "Advanced" at bounding box center [237, 112] width 41 height 18
select select "false"
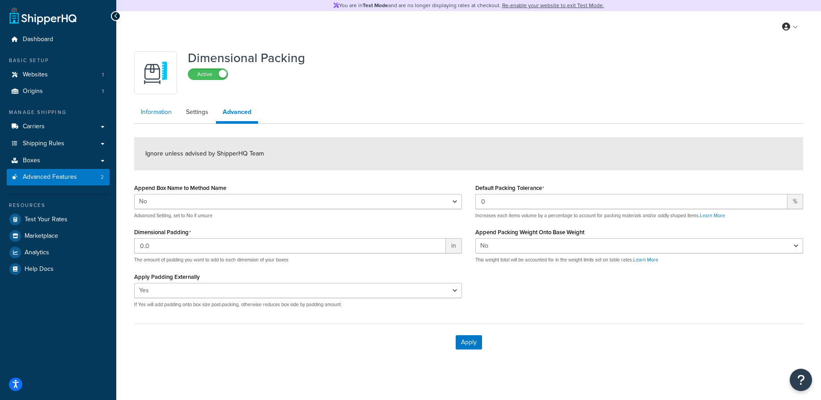
click at [159, 117] on link "Information" at bounding box center [156, 112] width 44 height 18
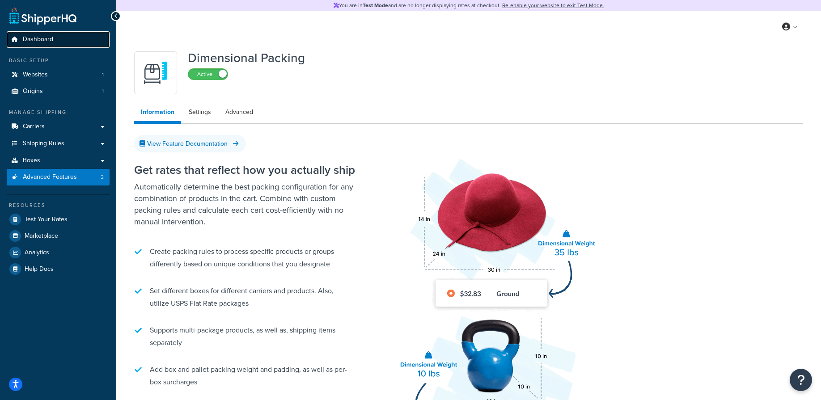
click at [41, 38] on span "Dashboard" at bounding box center [38, 40] width 30 height 8
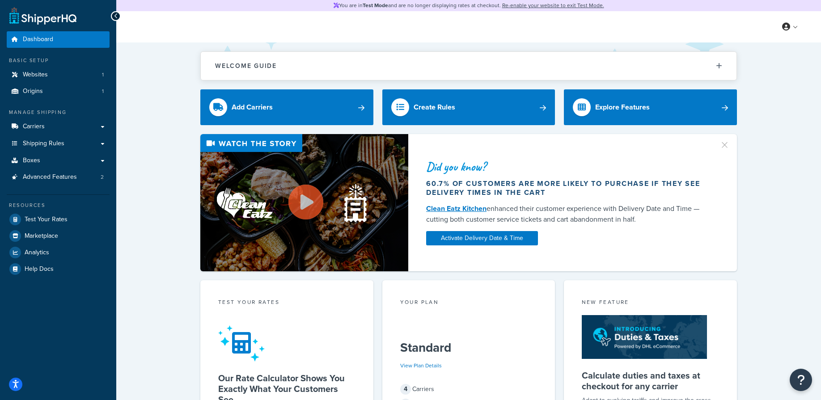
click at [161, 100] on div "Welcome Guide Recommendations ShipperHQ: An Overview Carrier Setup Shipping Rul…" at bounding box center [468, 376] width 705 height 668
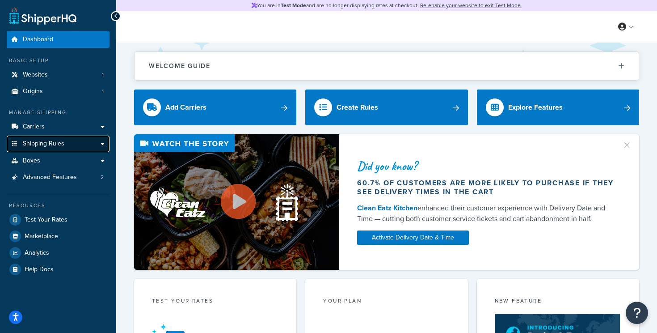
click at [49, 143] on span "Shipping Rules" at bounding box center [44, 144] width 42 height 8
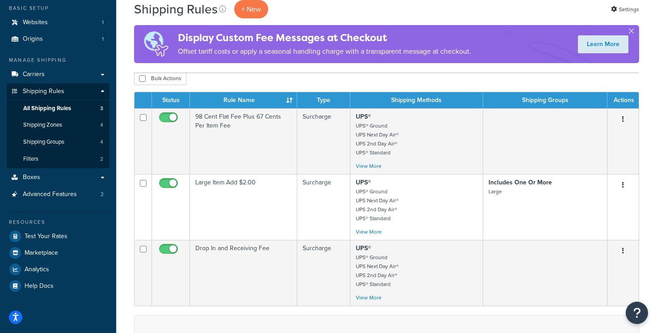
scroll to position [57, 0]
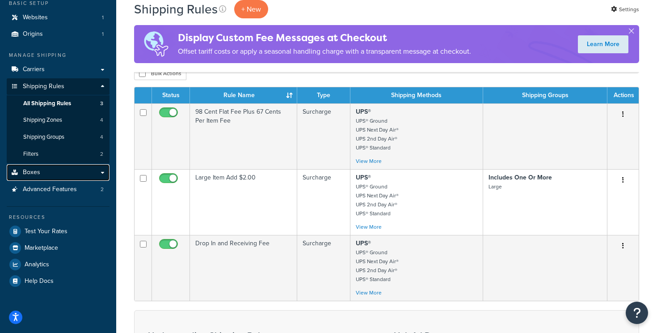
click at [35, 176] on span "Boxes" at bounding box center [31, 173] width 17 height 8
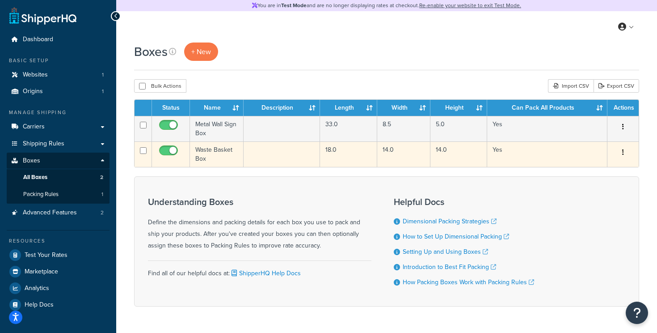
click at [203, 149] on td "Waste Basket Box" at bounding box center [217, 153] width 54 height 25
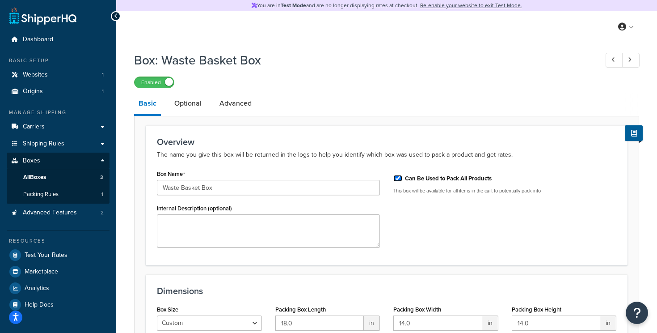
click at [399, 178] on input "Can Be Used to Pack All Products" at bounding box center [397, 178] width 9 height 7
checkbox input "false"
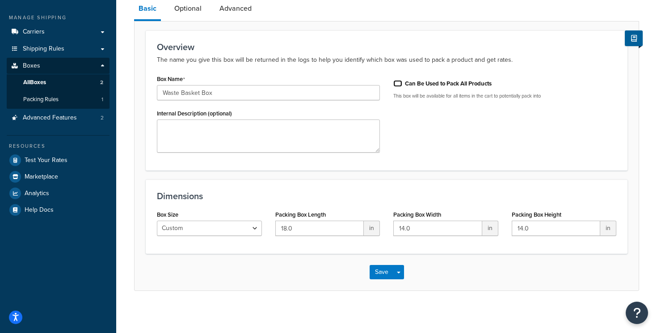
scroll to position [98, 0]
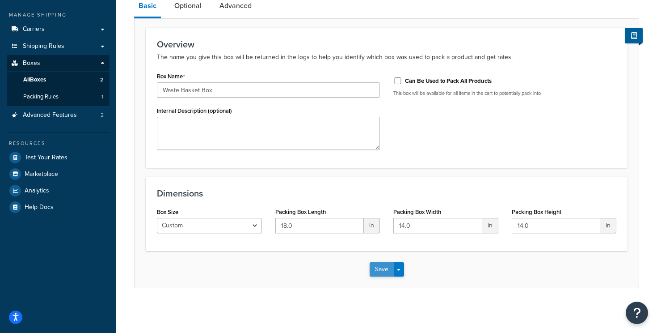
click at [381, 264] on button "Save" at bounding box center [382, 269] width 24 height 14
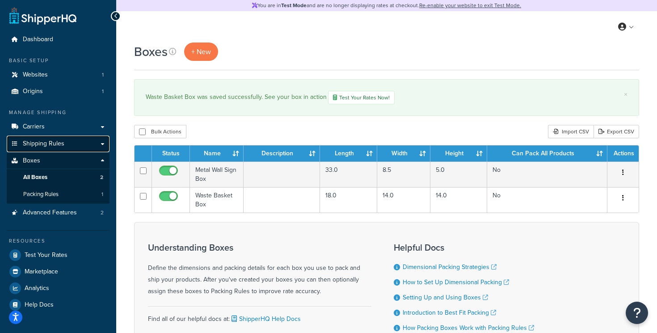
click at [66, 147] on link "Shipping Rules" at bounding box center [58, 143] width 103 height 17
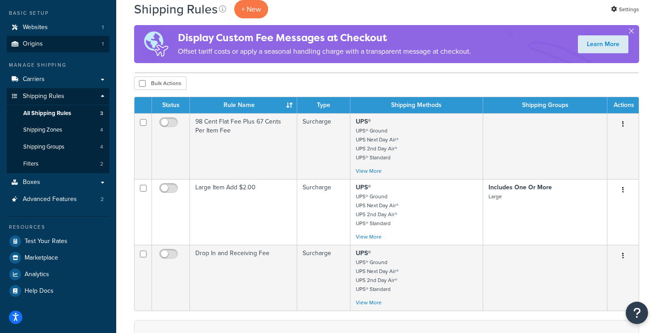
scroll to position [46, 0]
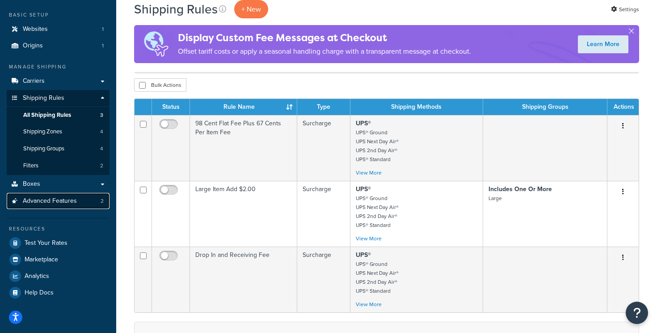
click at [60, 202] on span "Advanced Features" at bounding box center [50, 201] width 54 height 8
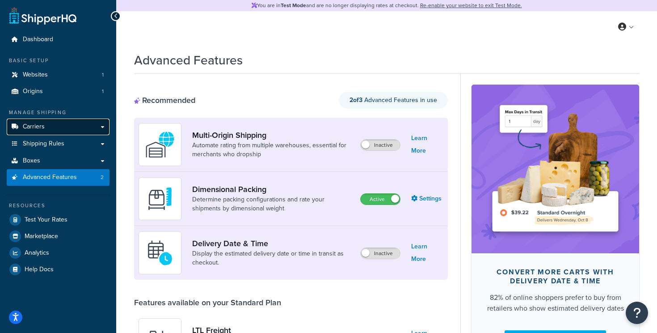
click at [42, 123] on span "Carriers" at bounding box center [34, 127] width 22 height 8
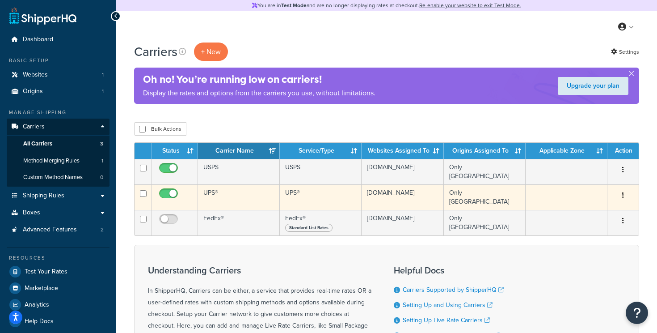
click at [213, 191] on td "UPS®" at bounding box center [239, 196] width 82 height 25
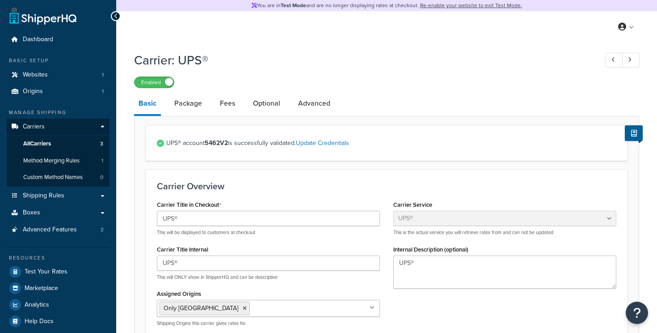
select select "ups"
click at [228, 107] on link "Fees" at bounding box center [228, 103] width 24 height 21
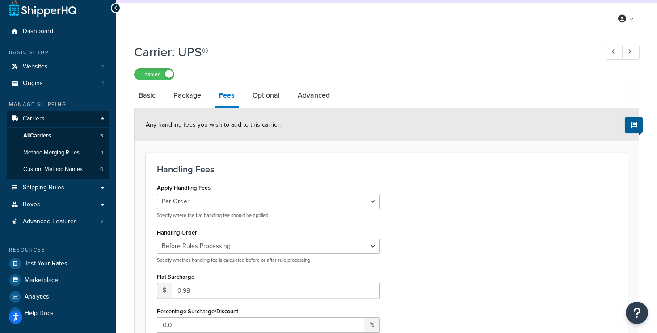
scroll to position [7, 0]
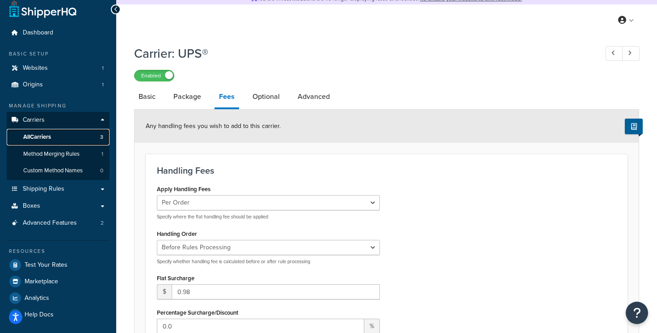
click at [49, 135] on span "All Carriers" at bounding box center [37, 137] width 28 height 8
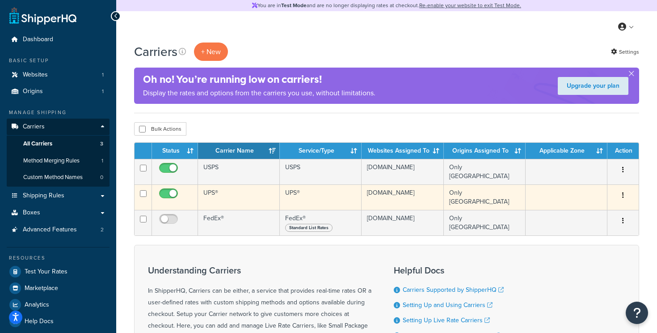
click at [211, 189] on td "UPS®" at bounding box center [239, 196] width 82 height 25
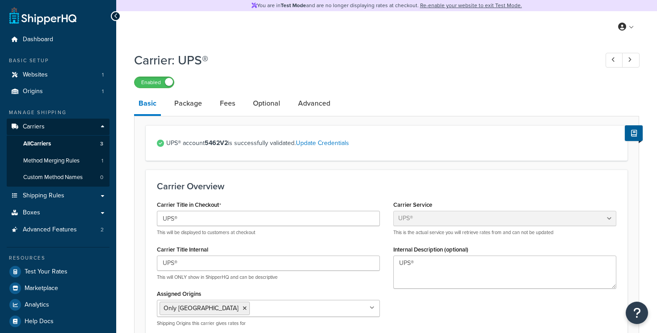
select select "ups"
click at [39, 125] on span "Carriers" at bounding box center [34, 127] width 22 height 8
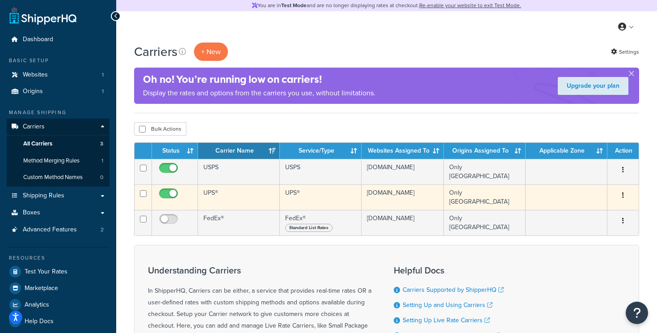
click at [220, 188] on td "UPS®" at bounding box center [239, 196] width 82 height 25
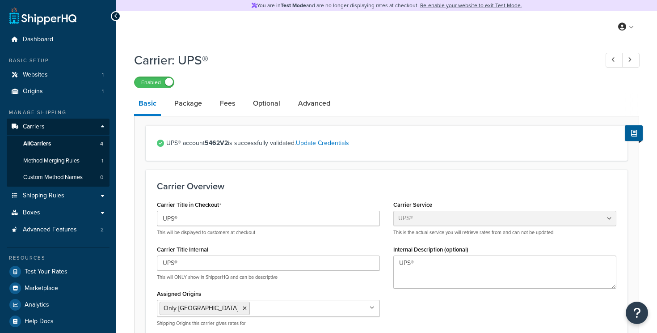
select select "ups"
click at [639, 315] on icon "Open Resource Center" at bounding box center [637, 312] width 8 height 13
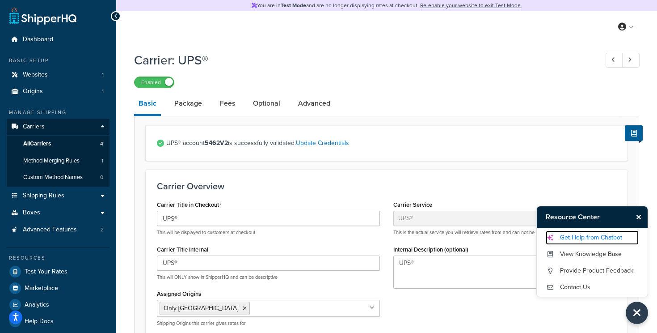
click at [599, 239] on link "Get Help from Chatbot" at bounding box center [592, 237] width 93 height 14
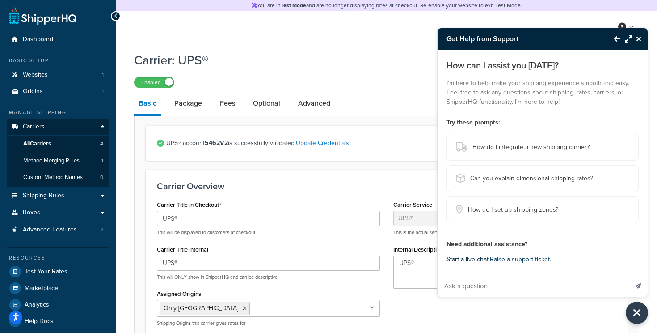
click at [477, 259] on button "Start a live chat" at bounding box center [468, 259] width 42 height 13
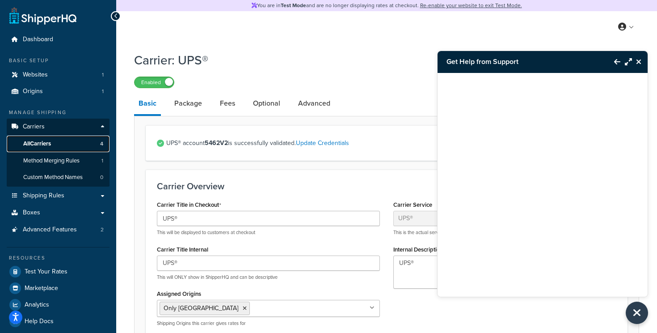
click at [66, 140] on link "All Carriers 4" at bounding box center [58, 143] width 103 height 17
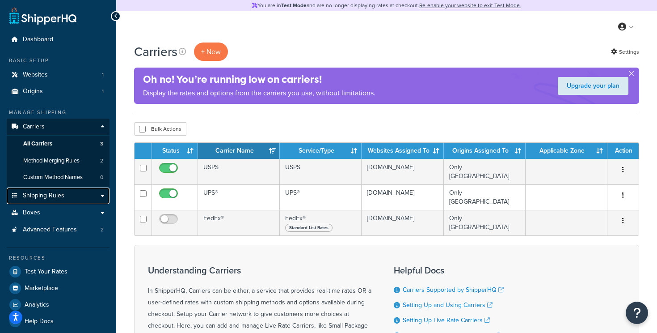
click at [59, 194] on span "Shipping Rules" at bounding box center [44, 196] width 42 height 8
click at [67, 200] on link "Shipping Rules" at bounding box center [58, 195] width 103 height 17
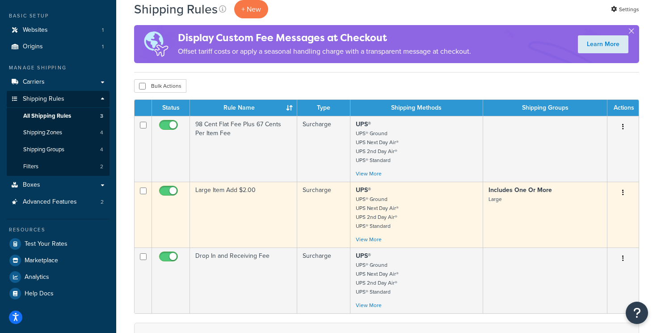
scroll to position [52, 0]
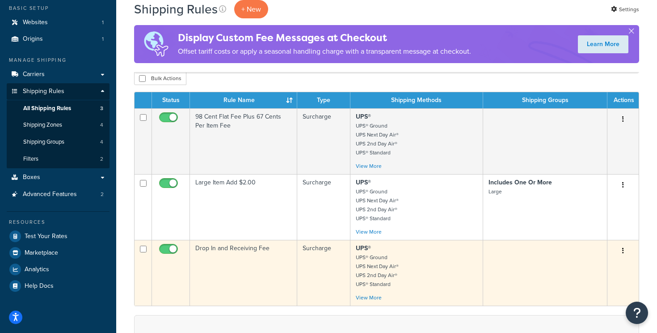
click at [228, 248] on td "Drop In and Receiving Fee" at bounding box center [243, 273] width 107 height 66
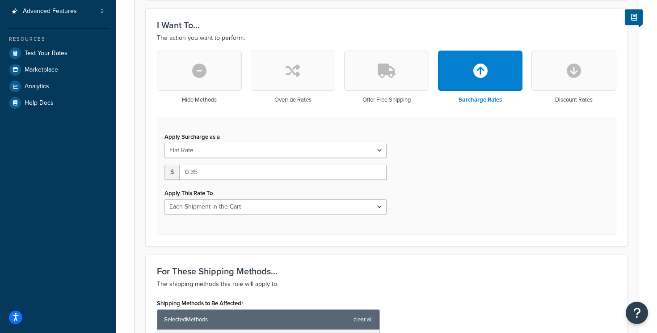
scroll to position [237, 0]
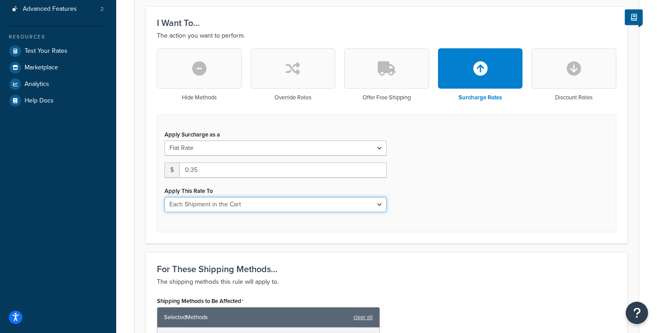
click at [259, 205] on select "Each Shipment in the Cart Each Shipping Group in the Cart Each Item within a Sh…" at bounding box center [276, 204] width 222 height 15
click at [313, 208] on select "Each Shipment in the Cart Each Shipping Group in the Cart Each Item within a Sh…" at bounding box center [276, 204] width 222 height 15
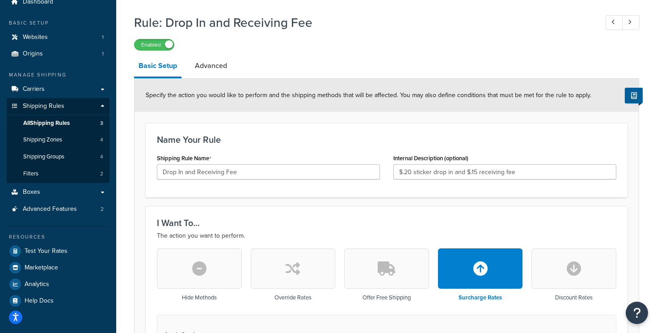
scroll to position [36, 0]
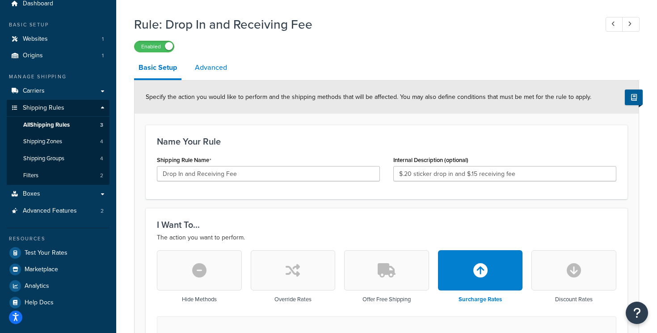
click at [216, 67] on link "Advanced" at bounding box center [210, 67] width 41 height 21
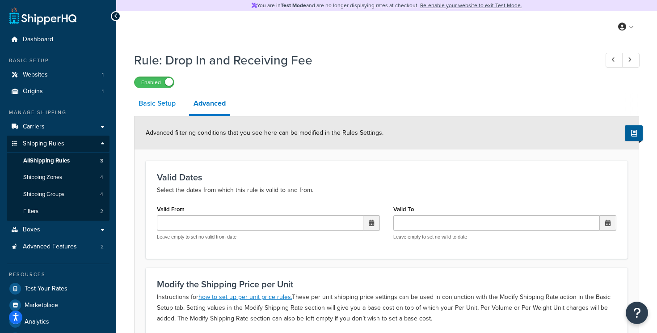
click at [166, 100] on link "Basic Setup" at bounding box center [157, 103] width 46 height 21
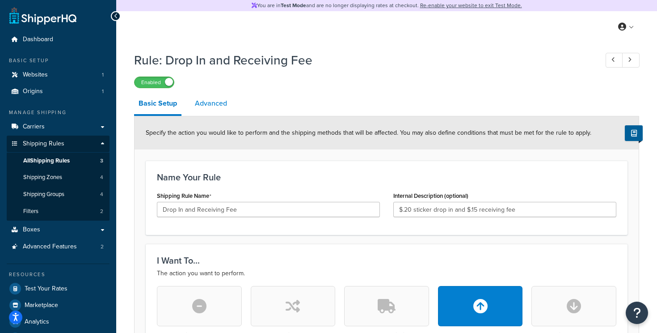
click at [211, 103] on link "Advanced" at bounding box center [210, 103] width 41 height 21
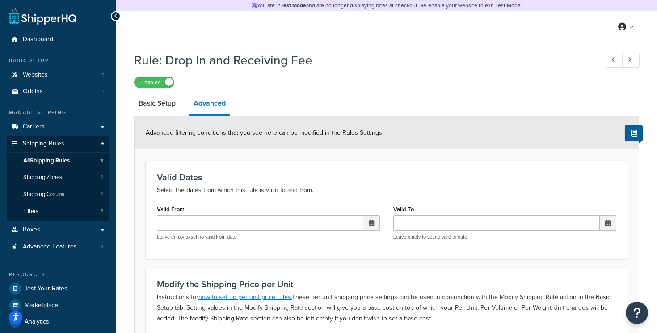
click at [120, 14] on div "My Profile Billing Global Settings Contact Us Logout" at bounding box center [386, 26] width 541 height 31
click at [115, 14] on icon at bounding box center [116, 16] width 4 height 6
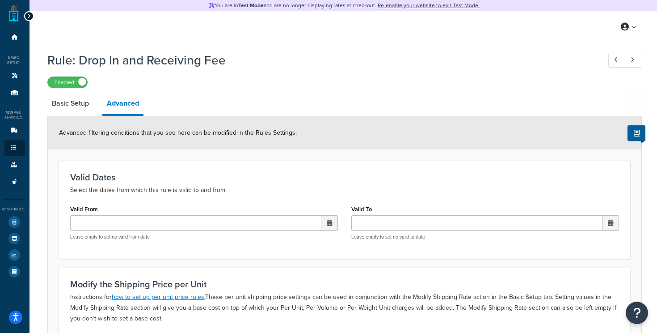
click at [30, 19] on icon at bounding box center [29, 16] width 4 height 6
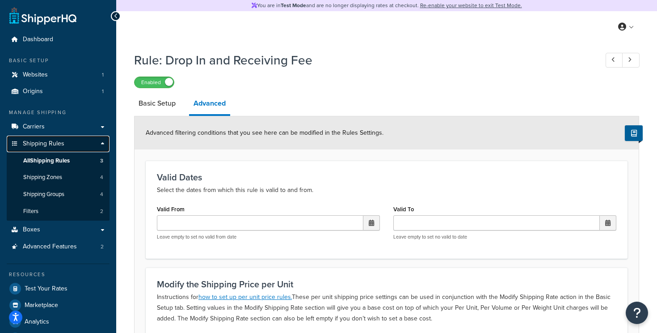
click at [46, 142] on span "Shipping Rules" at bounding box center [44, 144] width 42 height 8
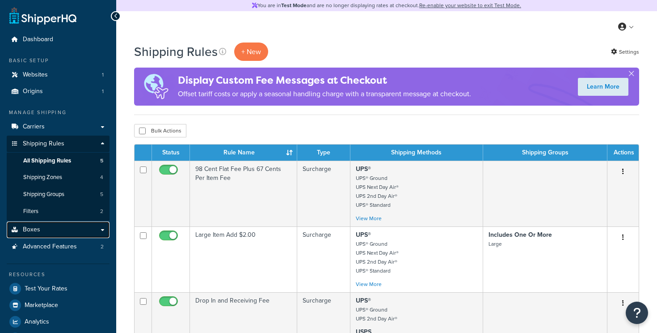
click at [57, 230] on link "Boxes" at bounding box center [58, 229] width 103 height 17
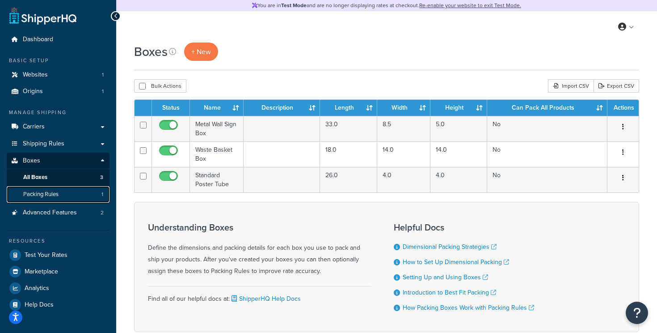
click at [70, 194] on link "Packing Rules 1" at bounding box center [58, 194] width 103 height 17
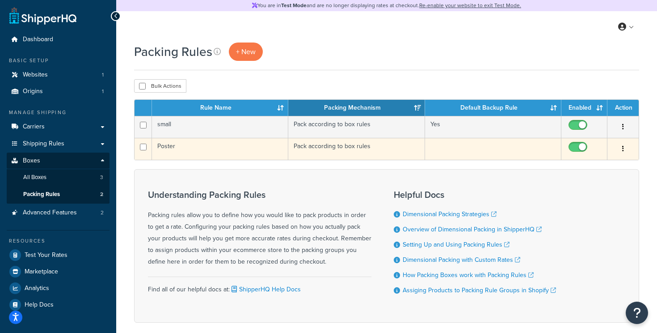
click at [157, 148] on td "Poster" at bounding box center [220, 149] width 136 height 22
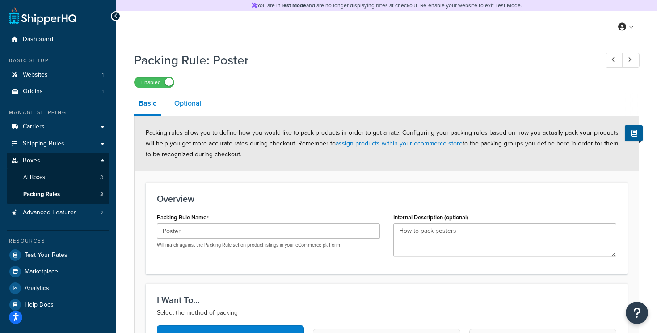
click at [182, 100] on link "Optional" at bounding box center [188, 103] width 36 height 21
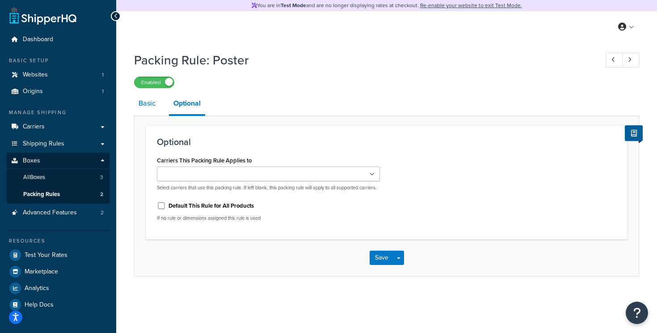
click at [147, 104] on link "Basic" at bounding box center [147, 103] width 26 height 21
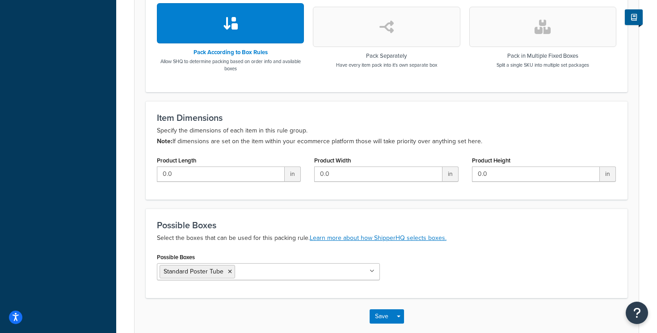
scroll to position [321, 0]
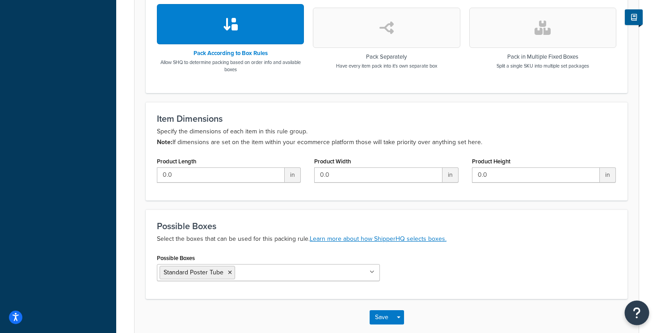
click at [642, 316] on button "Open Resource Center" at bounding box center [637, 312] width 25 height 25
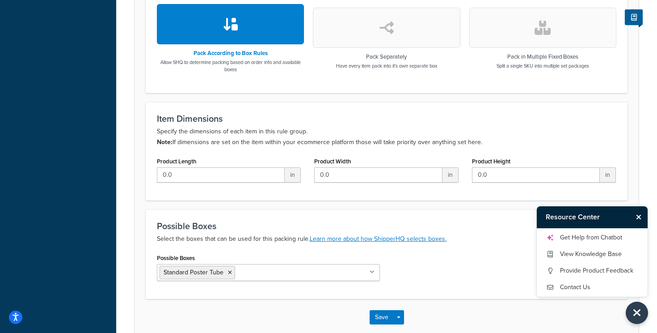
click at [506, 274] on div "Possible Boxes Standard Poster Tube Metal Wall Sign Box Waste Basket Box" at bounding box center [386, 269] width 473 height 36
click at [638, 220] on icon "Close Resource Center" at bounding box center [638, 216] width 5 height 7
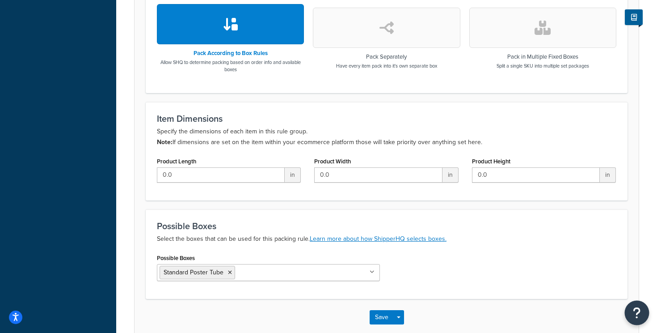
click at [641, 313] on button "Open Resource Center" at bounding box center [637, 312] width 25 height 25
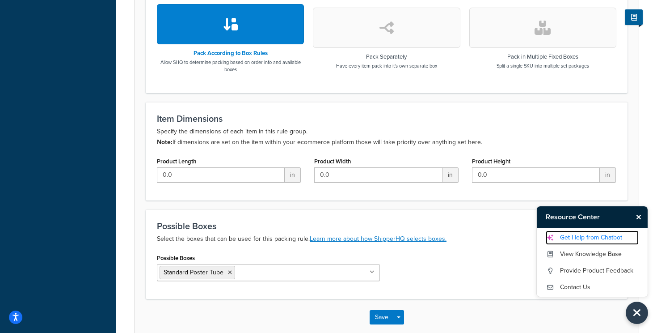
click at [586, 241] on link "Get Help from Chatbot" at bounding box center [592, 237] width 93 height 14
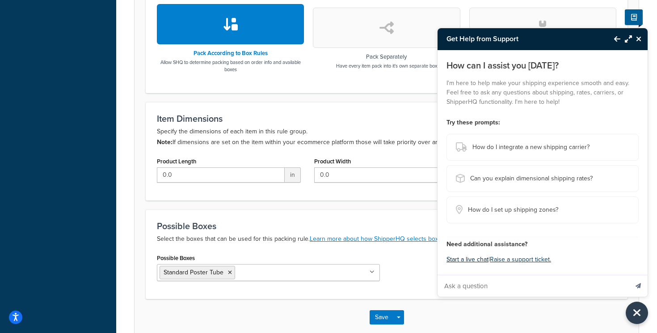
click at [473, 256] on button "Start a live chat" at bounding box center [468, 259] width 42 height 13
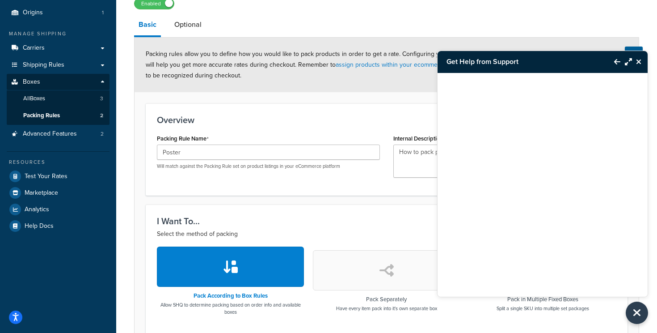
scroll to position [0, 0]
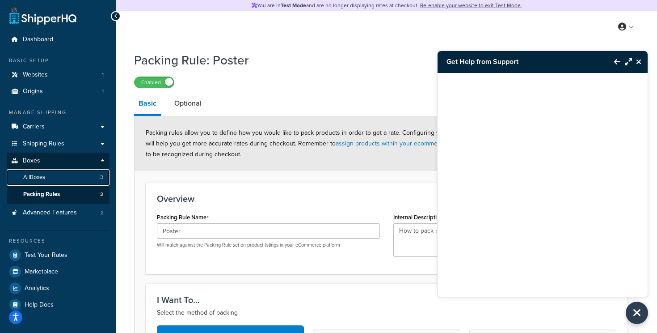
click at [52, 177] on link "All Boxes 3" at bounding box center [58, 177] width 103 height 17
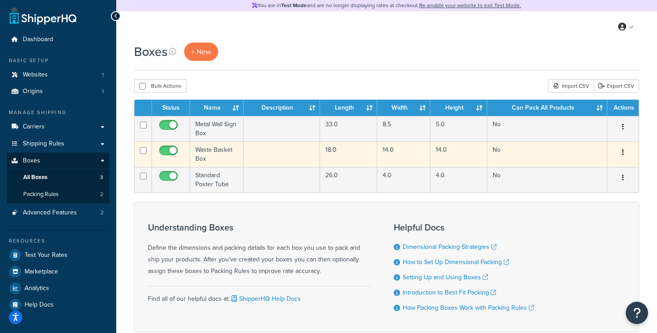
click at [216, 156] on td "Waste Basket Box" at bounding box center [217, 153] width 54 height 25
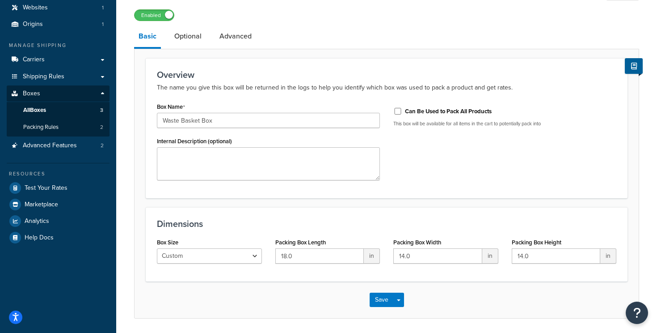
scroll to position [66, 0]
click at [639, 316] on icon "Open Resource Center" at bounding box center [637, 312] width 8 height 13
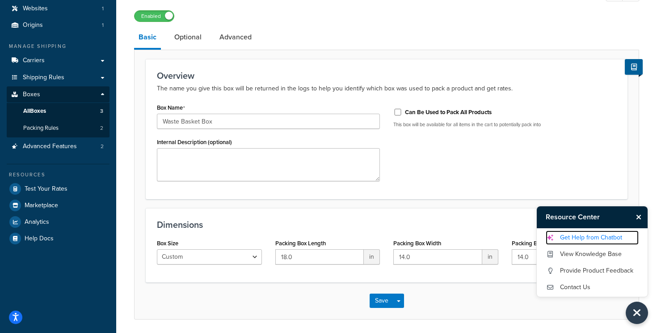
click at [579, 237] on link "Get Help from Chatbot" at bounding box center [592, 237] width 93 height 14
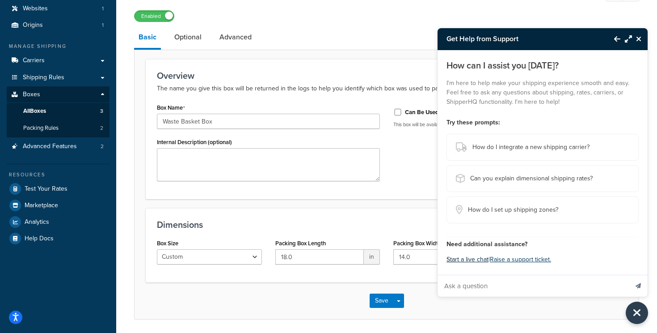
click at [472, 260] on button "Start a live chat" at bounding box center [468, 259] width 42 height 13
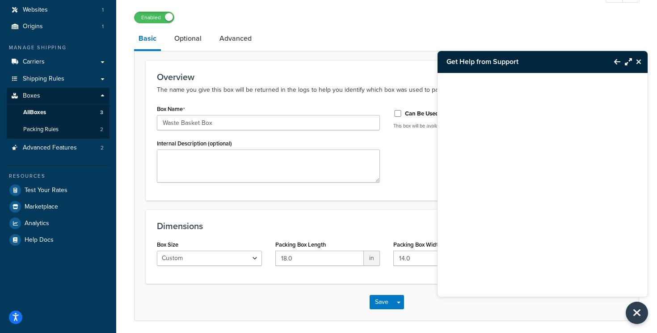
scroll to position [98, 0]
